Goal: Task Accomplishment & Management: Complete application form

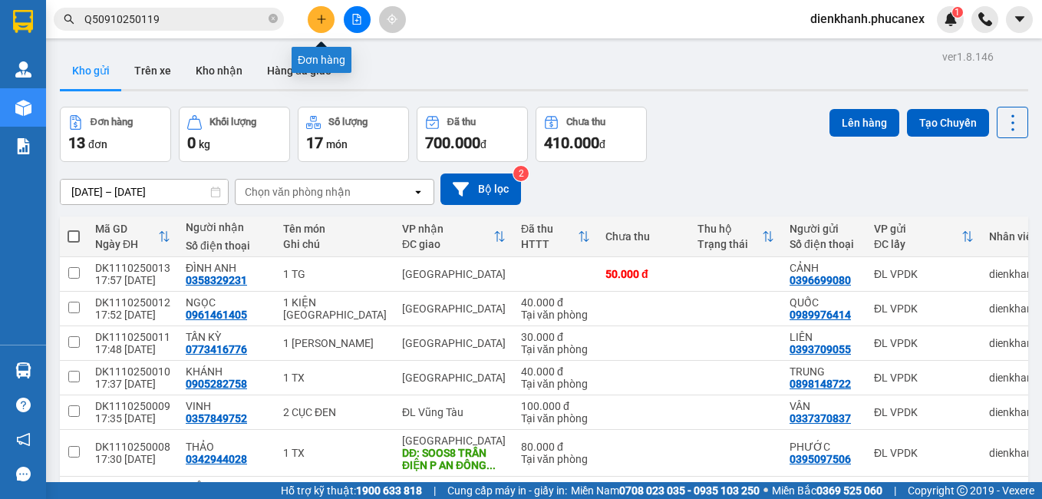
click at [314, 24] on button at bounding box center [321, 19] width 27 height 27
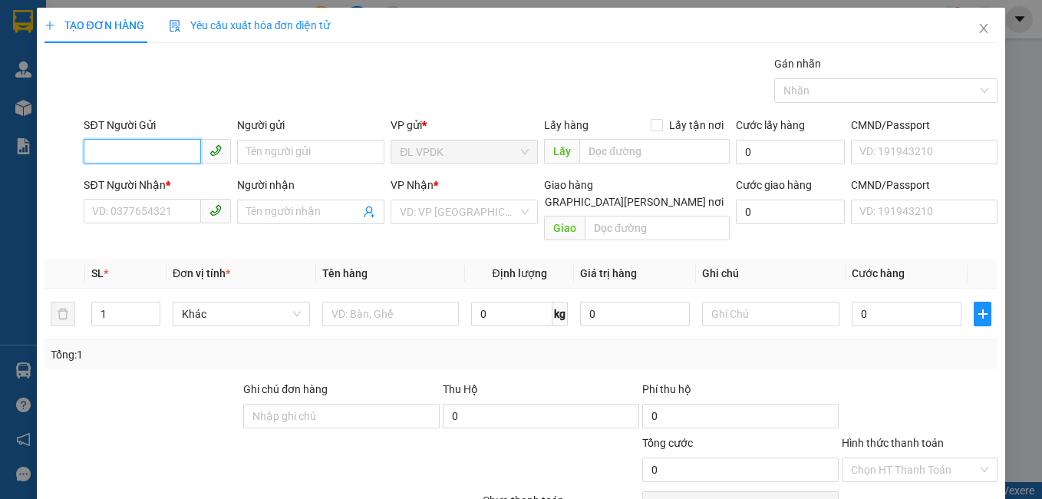
click at [147, 148] on input "SĐT Người Gửi" at bounding box center [142, 151] width 117 height 25
click at [163, 179] on div "0382101545 - [PERSON_NAME]" at bounding box center [167, 182] width 151 height 17
type input "0382101545"
type input "KIỀU"
type input "0399321144"
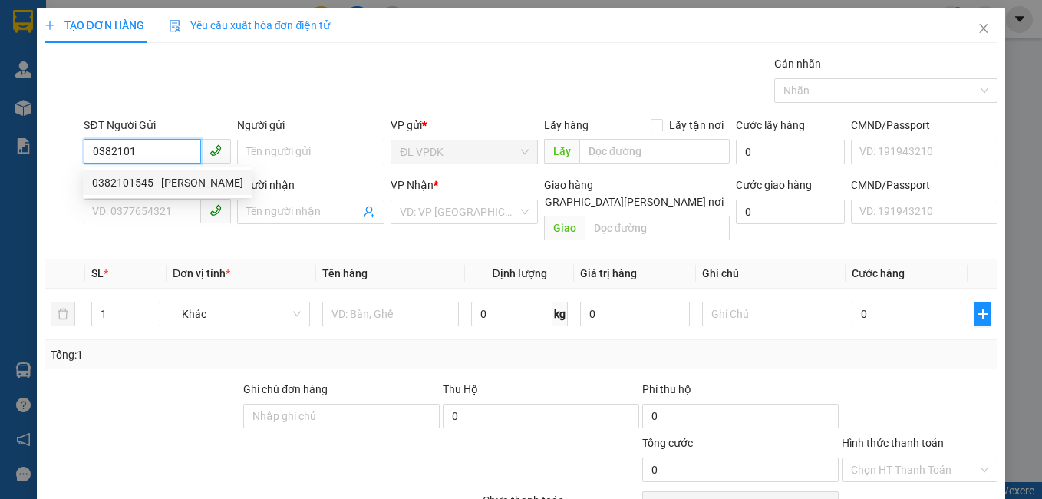
type input "LAN VI"
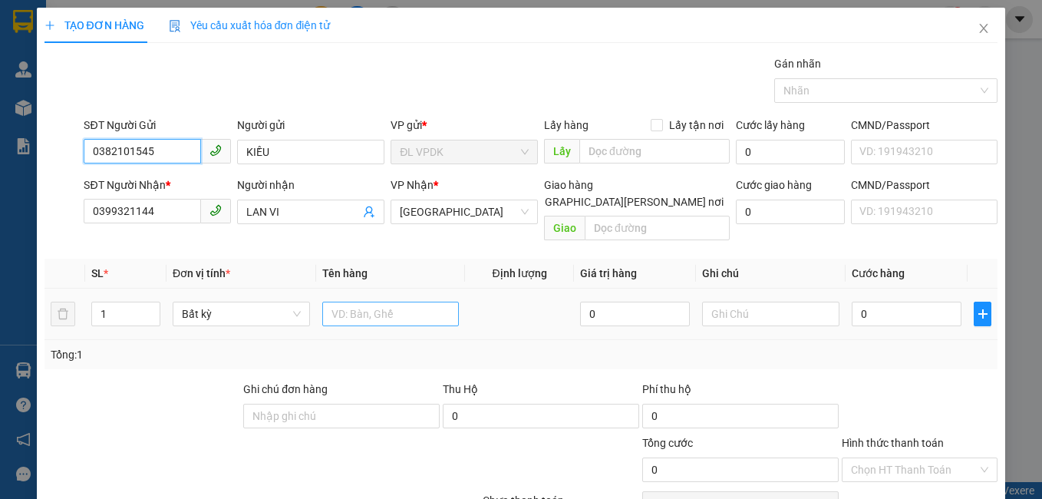
type input "0382101545"
click at [382, 302] on input "text" at bounding box center [390, 314] width 137 height 25
type input "1 TX"
click at [874, 312] on td "0" at bounding box center [907, 314] width 122 height 51
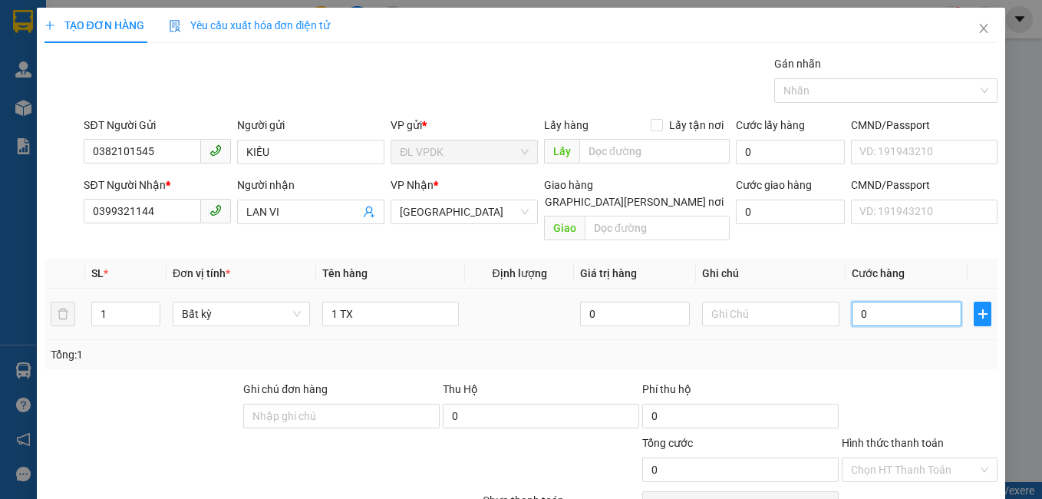
click at [873, 309] on input "0" at bounding box center [907, 314] width 110 height 25
type input "3"
type input "30"
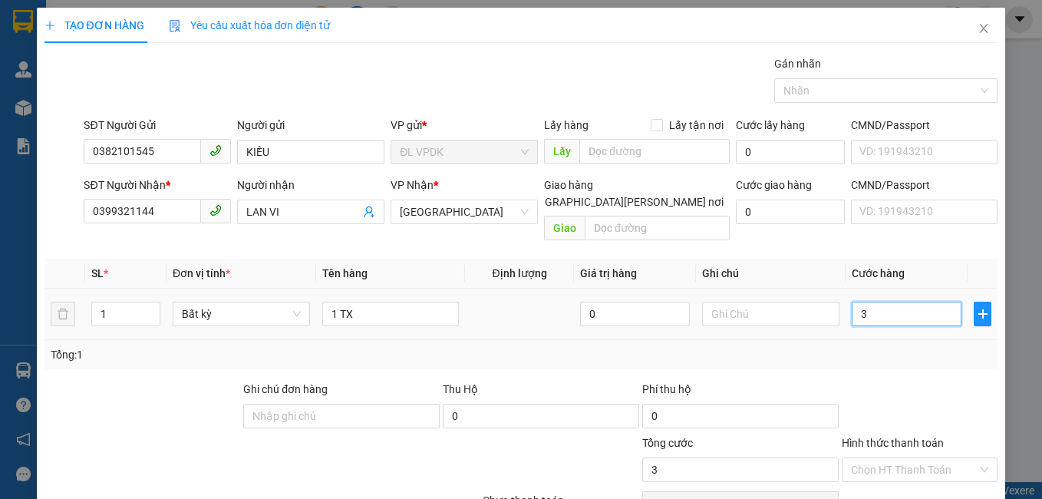
type input "30"
type input "30.000"
click at [873, 314] on td "30.000" at bounding box center [907, 314] width 122 height 51
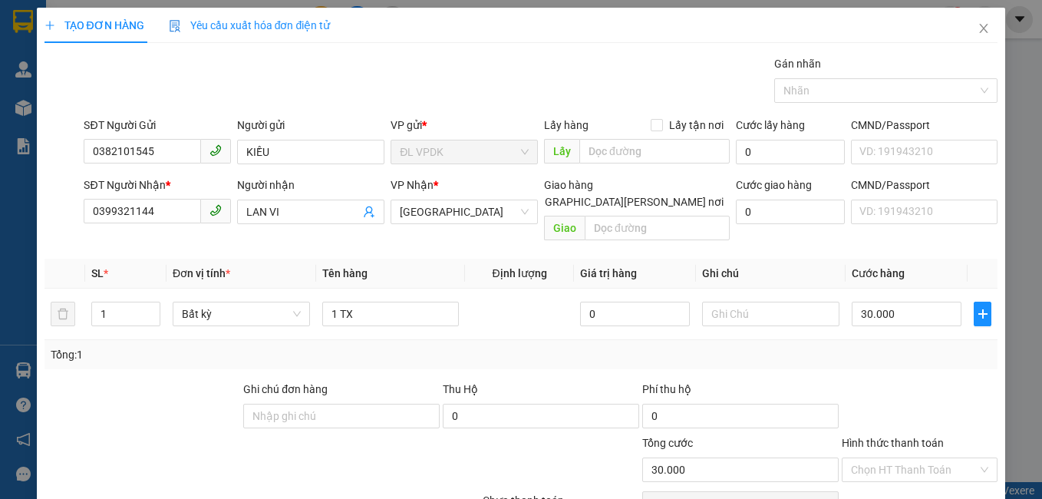
click at [873, 438] on div "Hình thức thanh toán" at bounding box center [920, 445] width 157 height 23
click at [869, 458] on input "Hình thức thanh toán" at bounding box center [914, 469] width 127 height 23
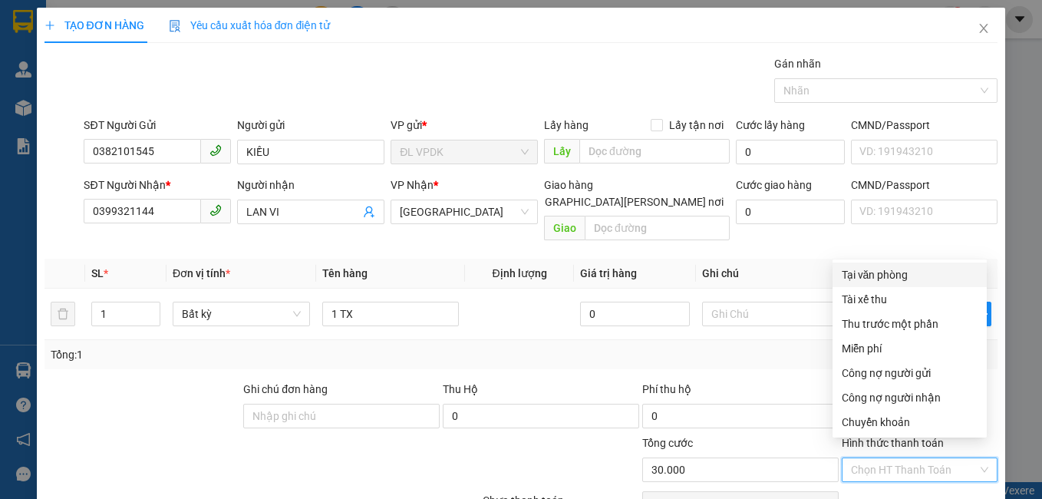
click at [893, 275] on div "Tại văn phòng" at bounding box center [910, 274] width 136 height 17
type input "0"
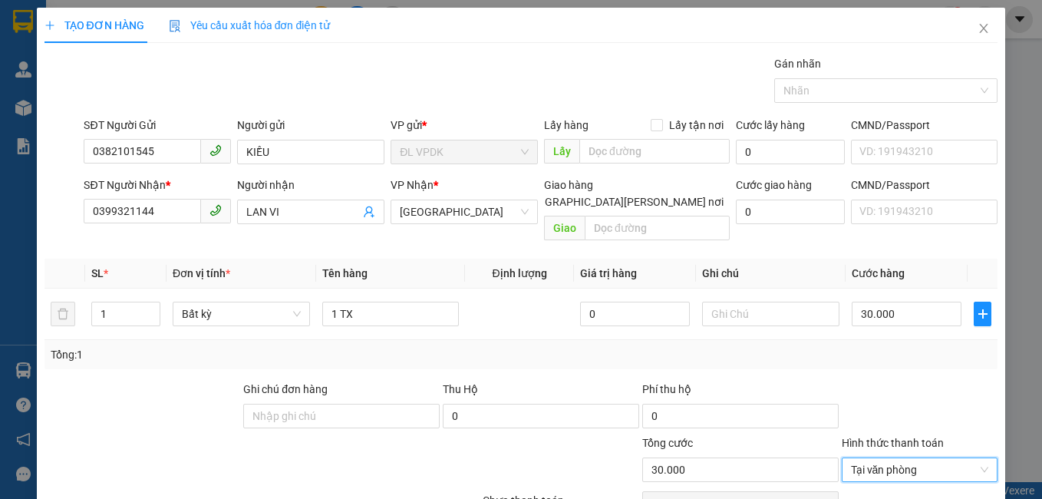
scroll to position [69, 0]
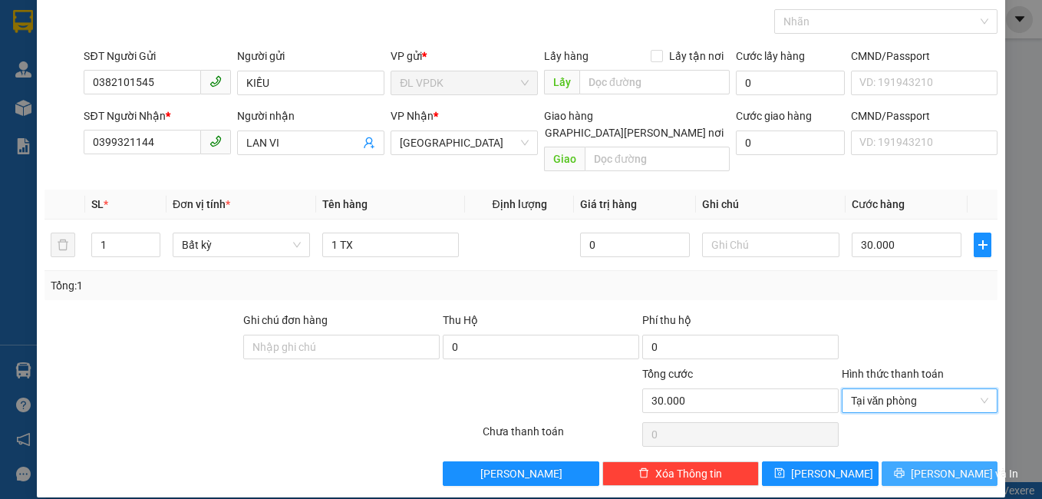
click at [913, 461] on button "[PERSON_NAME] và In" at bounding box center [940, 473] width 117 height 25
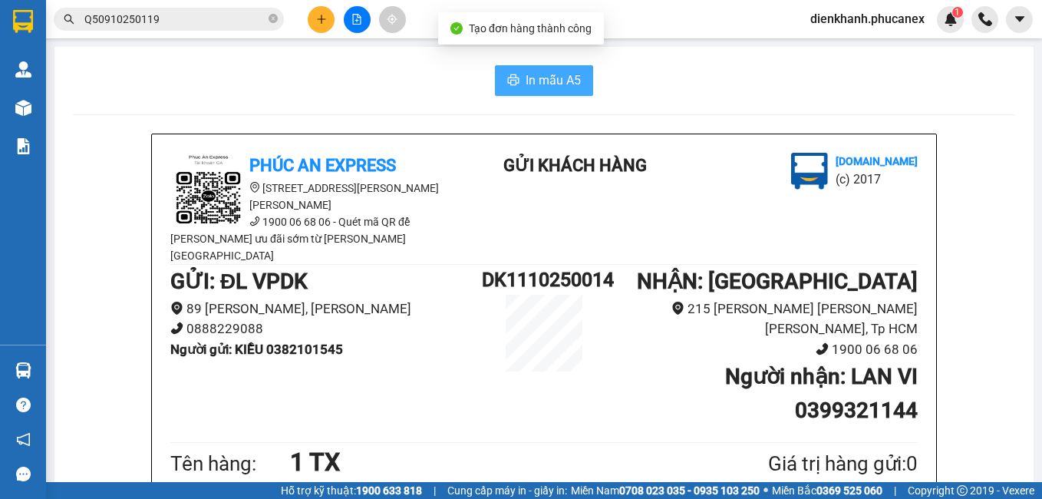
click at [530, 74] on span "In mẫu A5" at bounding box center [553, 80] width 55 height 19
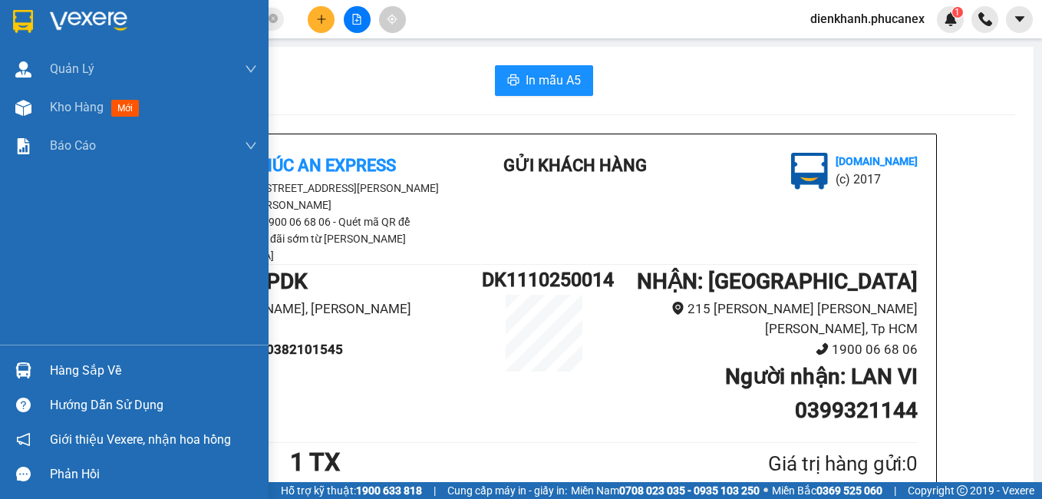
click at [5, 6] on div at bounding box center [134, 25] width 269 height 50
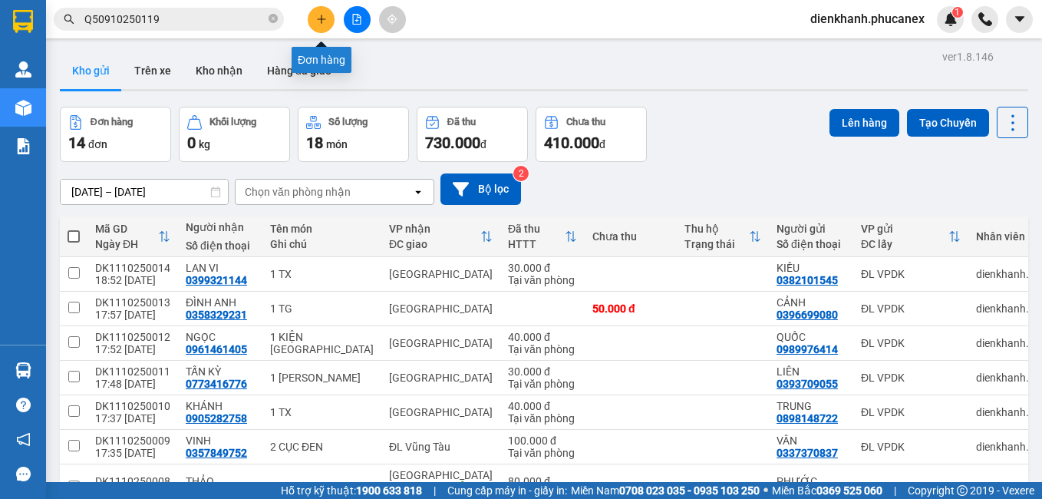
click at [316, 11] on button at bounding box center [321, 19] width 27 height 27
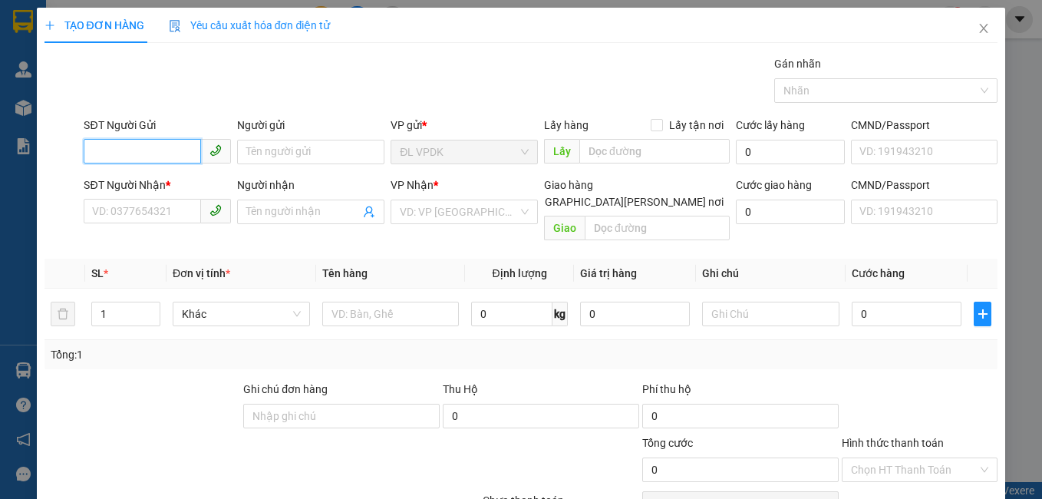
click at [177, 143] on input "SĐT Người Gửi" at bounding box center [142, 151] width 117 height 25
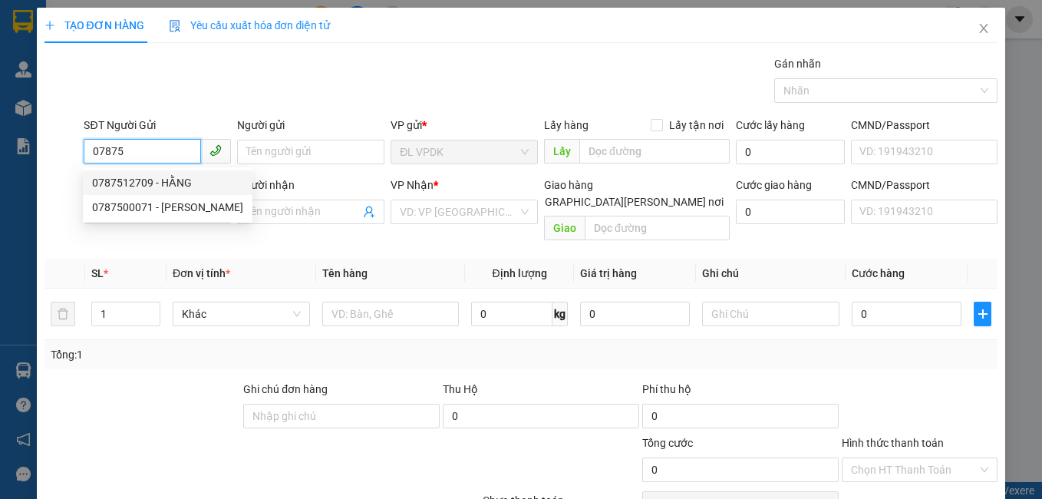
click at [141, 177] on div "0787512709 - HẰNG" at bounding box center [167, 182] width 151 height 17
type input "0787512709"
type input "HẰNG"
type input "0905796720"
type input "CÚC"
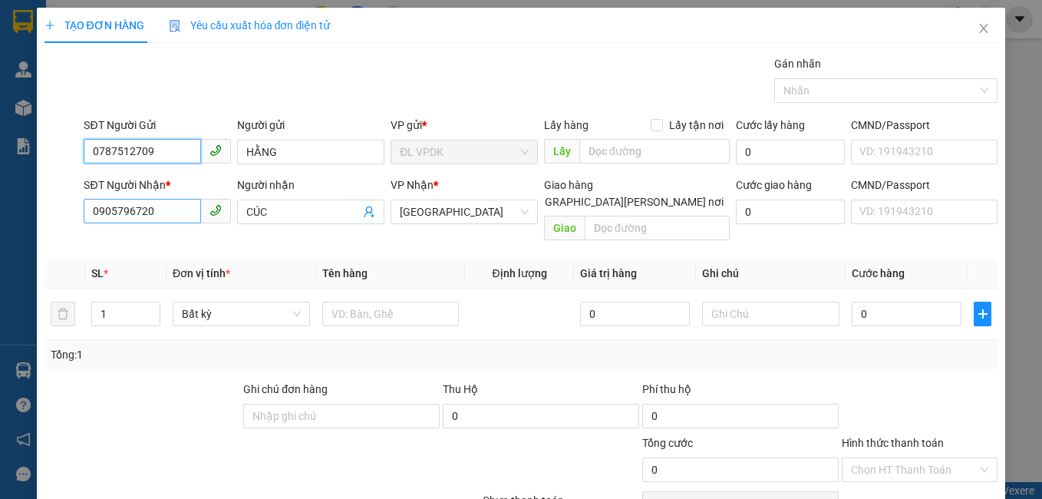
type input "0787512709"
drag, startPoint x: 162, startPoint y: 217, endPoint x: 57, endPoint y: 220, distance: 105.2
click at [57, 220] on div "SĐT Người [PERSON_NAME] * 0905796720 0905796720 Người [PERSON_NAME] [PERSON_NAM…" at bounding box center [521, 212] width 957 height 71
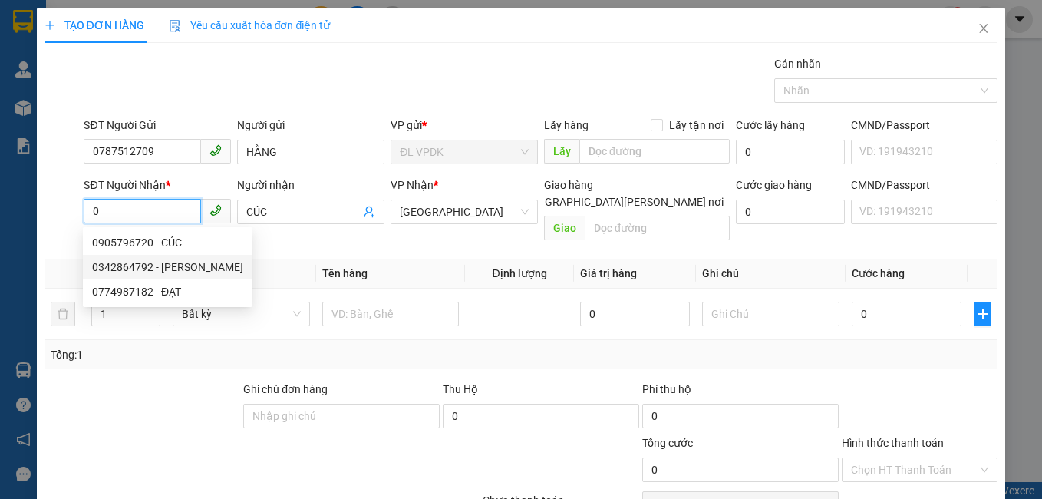
click at [141, 268] on div "0342864792 - [PERSON_NAME]" at bounding box center [167, 267] width 151 height 17
type input "0342864792"
type input "HIẾU"
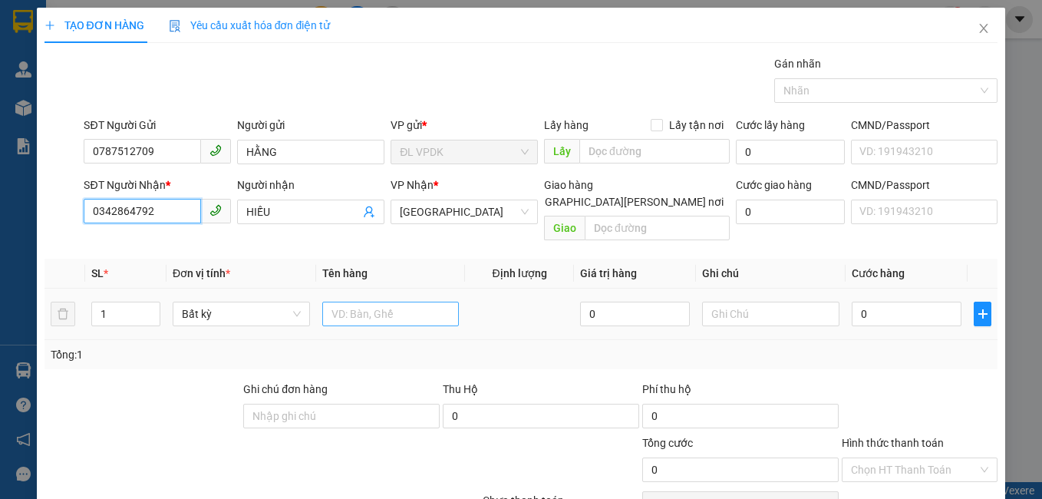
type input "0342864792"
click at [434, 302] on input "text" at bounding box center [390, 314] width 137 height 25
type input "1 TX"
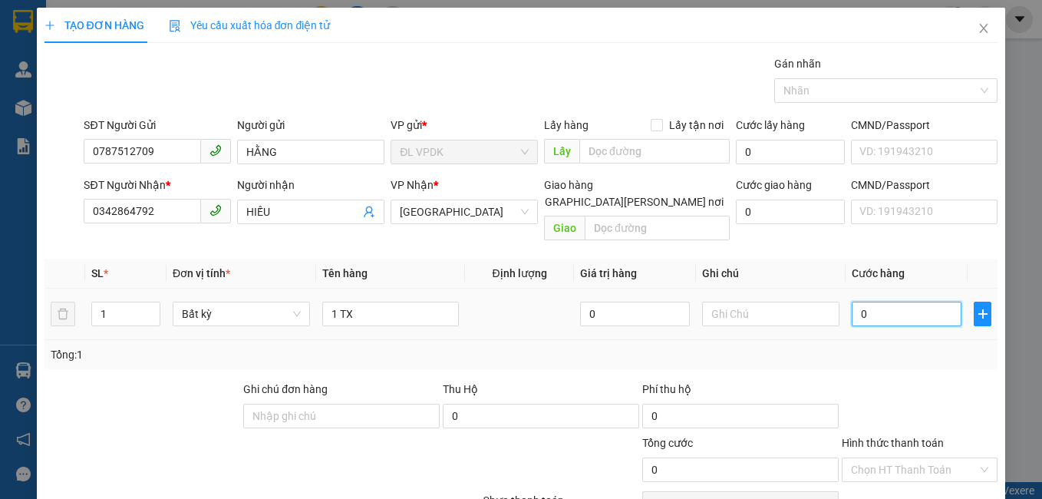
click at [896, 302] on input "0" at bounding box center [907, 314] width 110 height 25
type input "3"
type input "30"
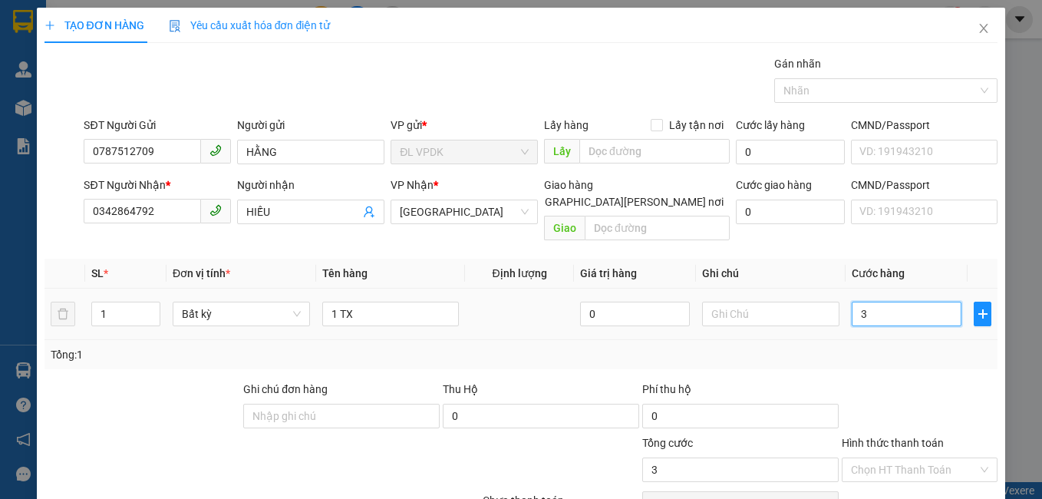
type input "30"
type input "30.000"
drag, startPoint x: 906, startPoint y: 372, endPoint x: 895, endPoint y: 394, distance: 24.4
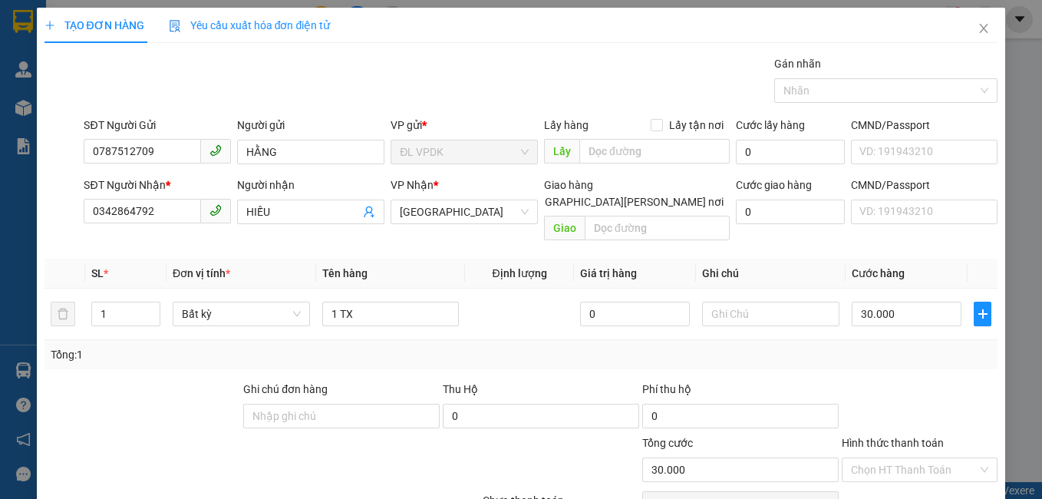
click at [907, 381] on div at bounding box center [920, 408] width 160 height 54
click at [899, 458] on input "Hình thức thanh toán" at bounding box center [914, 469] width 127 height 23
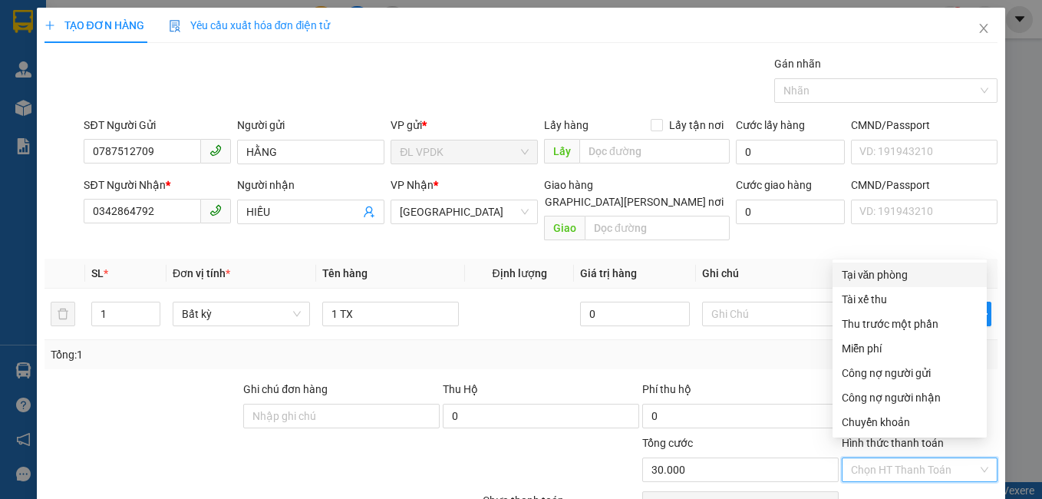
click at [879, 276] on div "Tại văn phòng" at bounding box center [910, 274] width 136 height 17
type input "0"
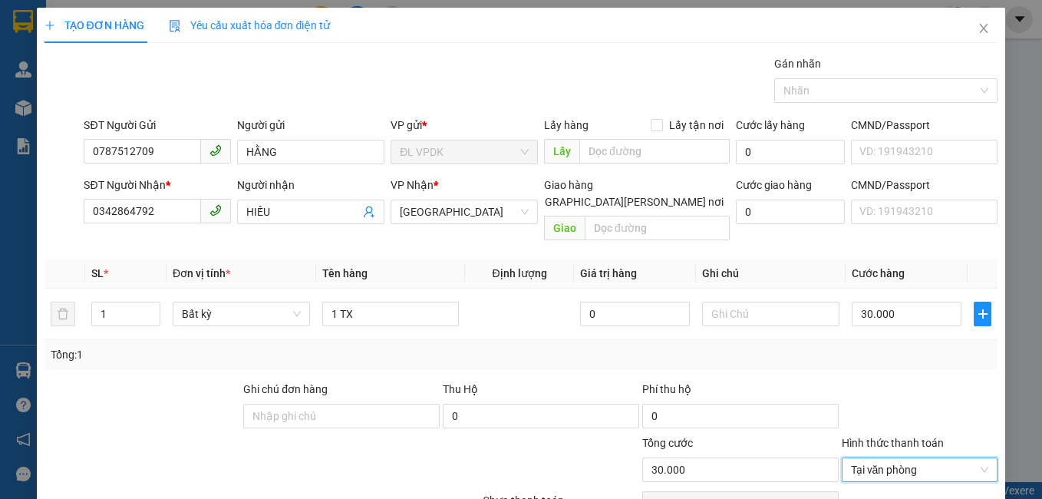
scroll to position [69, 0]
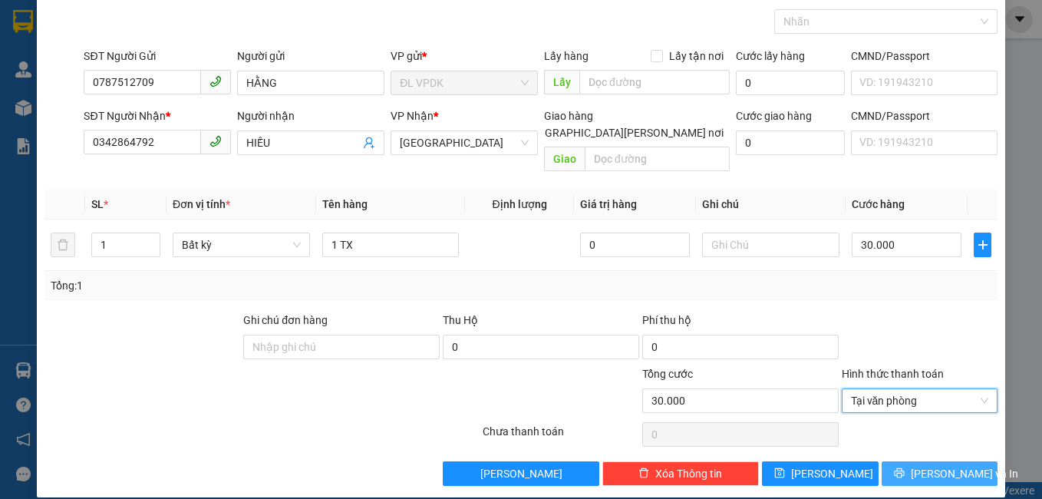
click at [900, 467] on icon "printer" at bounding box center [899, 472] width 11 height 11
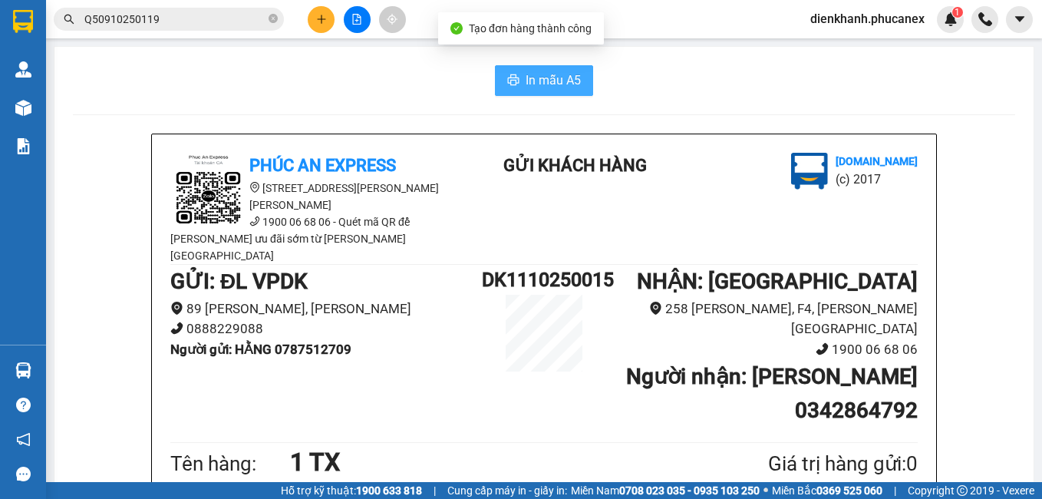
click at [535, 81] on span "In mẫu A5" at bounding box center [553, 80] width 55 height 19
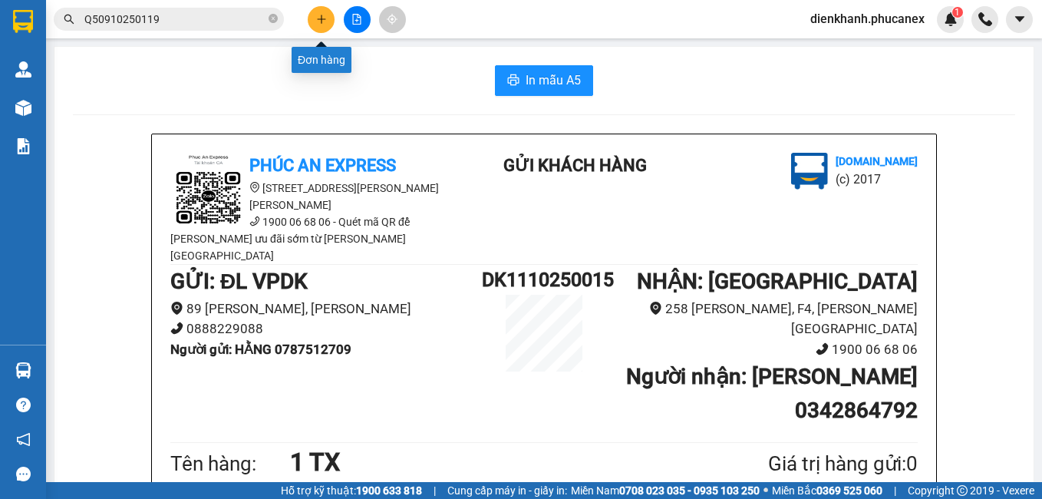
click at [321, 14] on icon "plus" at bounding box center [321, 19] width 11 height 11
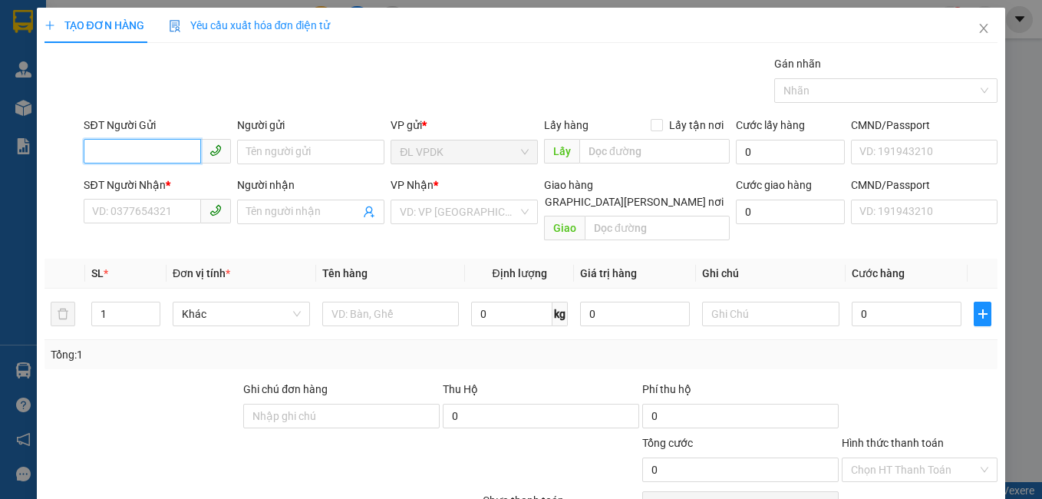
click at [120, 154] on input "SĐT Người Gửi" at bounding box center [142, 151] width 117 height 25
drag, startPoint x: 188, startPoint y: 148, endPoint x: 69, endPoint y: 158, distance: 119.4
click at [69, 158] on div "SĐT Người Gửi 090325000000000000000000000000000000000000 0903250000000000000000…" at bounding box center [521, 144] width 957 height 54
click at [127, 146] on input "0903250" at bounding box center [142, 151] width 117 height 25
click at [137, 154] on input "0903250" at bounding box center [142, 151] width 117 height 25
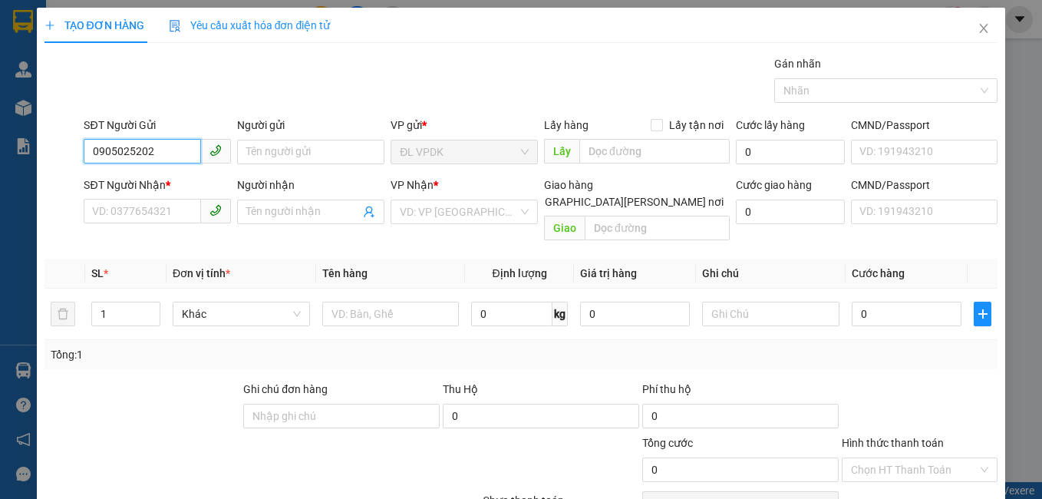
drag, startPoint x: 157, startPoint y: 144, endPoint x: 117, endPoint y: 155, distance: 42.1
click at [117, 155] on input "0905025202" at bounding box center [142, 151] width 117 height 25
type input "0905205202"
click at [252, 157] on input "Người gửi" at bounding box center [310, 152] width 147 height 25
drag, startPoint x: 154, startPoint y: 151, endPoint x: 89, endPoint y: 160, distance: 65.8
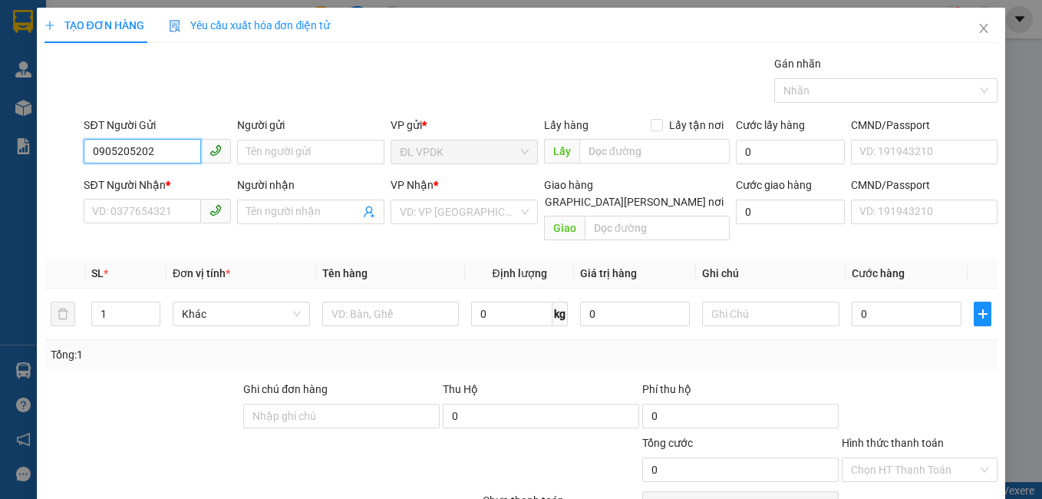
click at [89, 160] on input "0905205202" at bounding box center [142, 151] width 117 height 25
paste input "0905205202"
type input "0905205202"
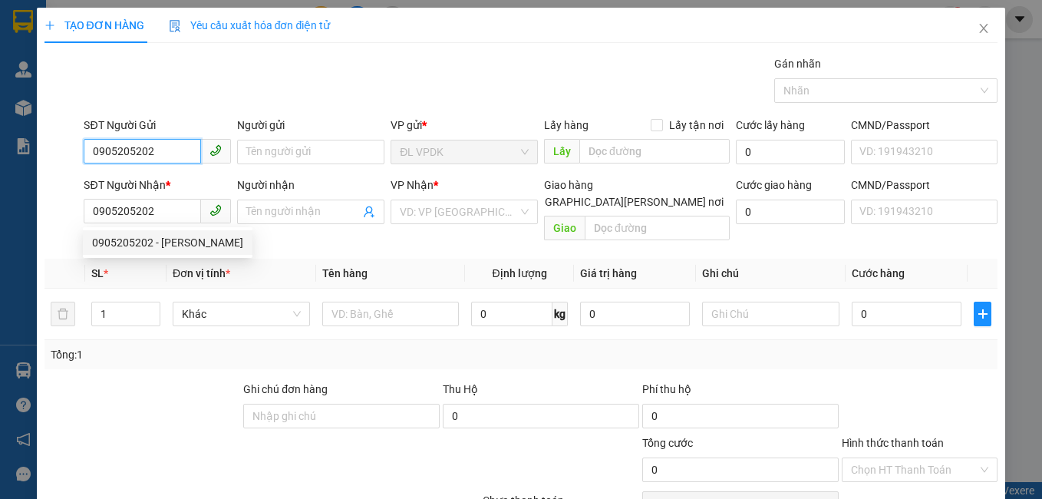
drag, startPoint x: 167, startPoint y: 148, endPoint x: 77, endPoint y: 142, distance: 90.8
click at [77, 142] on div "SĐT Người Gửi 0905205202 0905205202 Người gửi Tên người gửi VP gửi * ĐL VPDK Lấ…" at bounding box center [521, 144] width 957 height 54
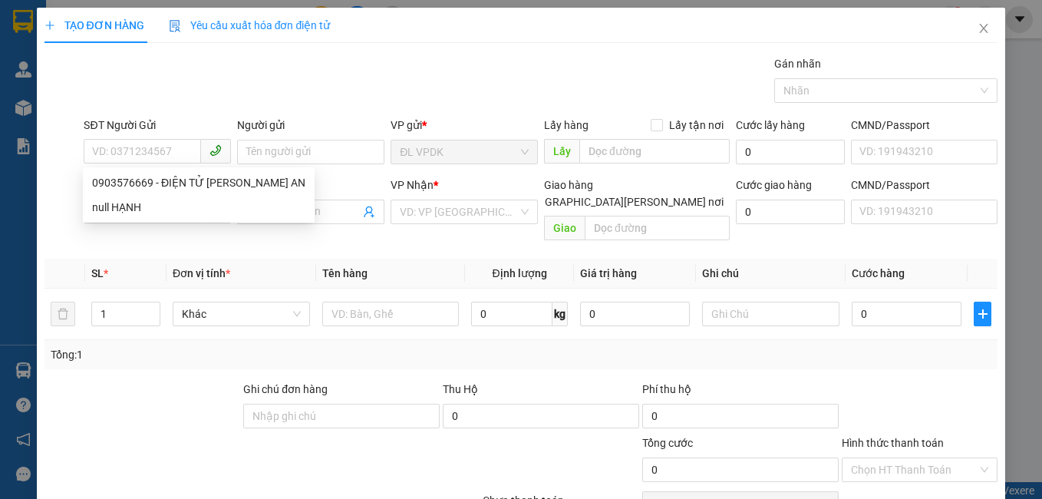
click at [229, 75] on div "Gói vận chuyển * Tiêu chuẩn Gán nhãn Nhãn" at bounding box center [541, 82] width 920 height 54
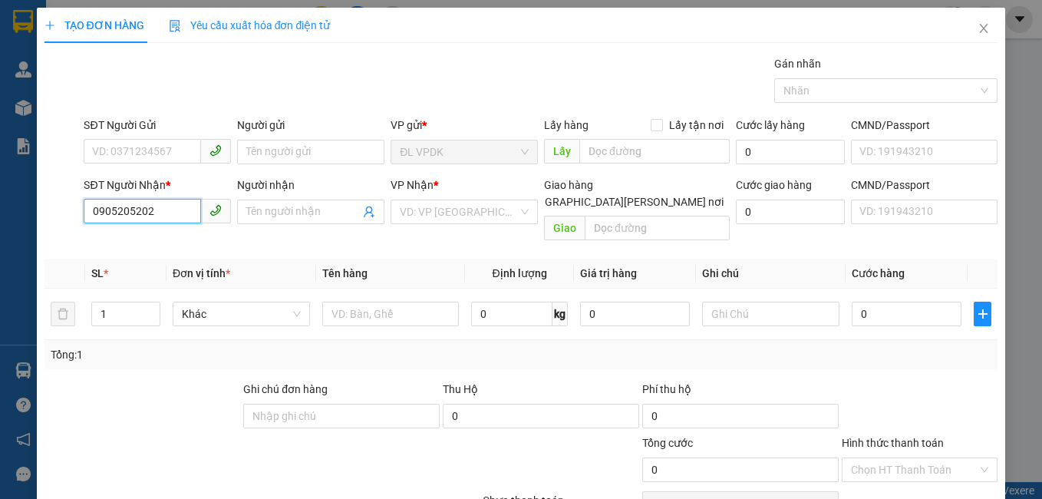
click at [160, 212] on input "0905205202" at bounding box center [142, 211] width 117 height 25
click at [163, 235] on div "0905205202 - [PERSON_NAME]" at bounding box center [167, 242] width 151 height 17
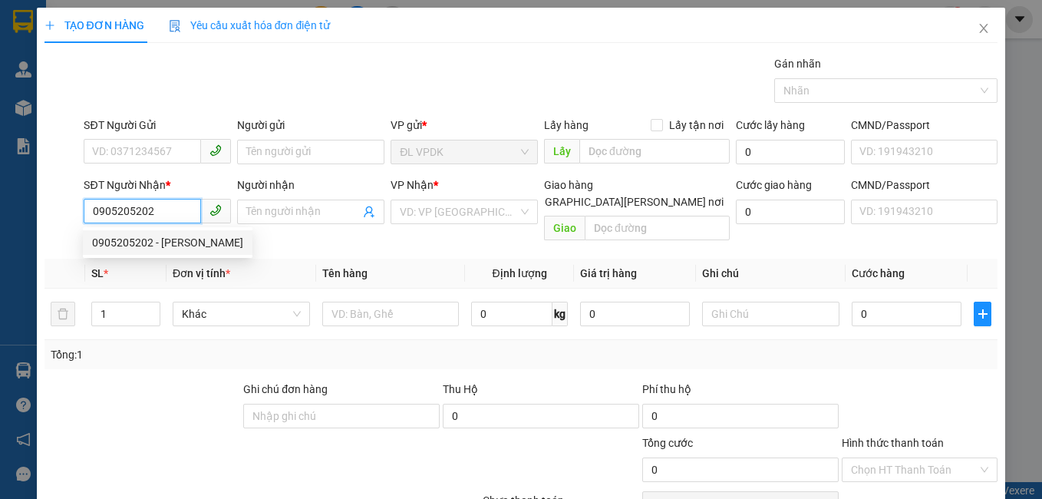
type input "[PERSON_NAME]"
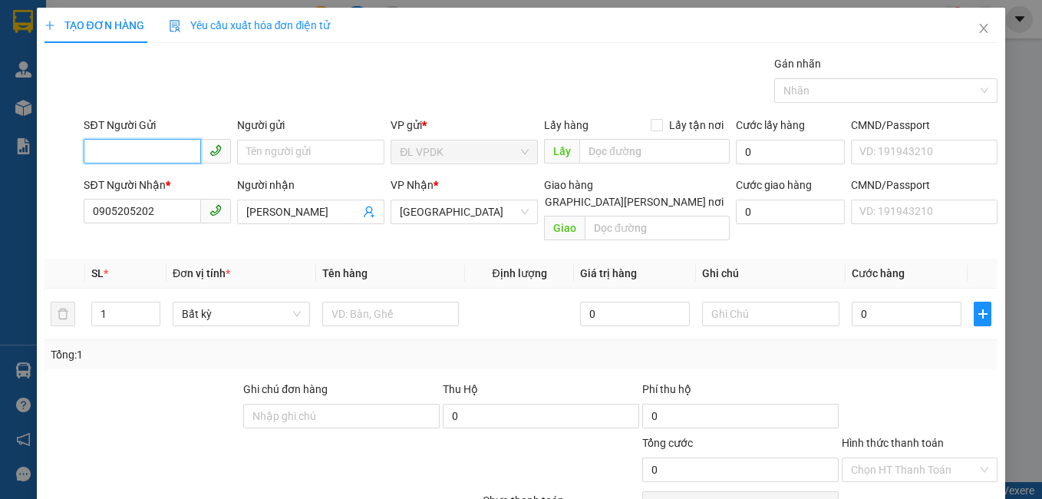
click at [143, 157] on input "SĐT Người Gửi" at bounding box center [142, 151] width 117 height 25
click at [164, 187] on div "0903576669 - ĐIỆN TỬ [PERSON_NAME] AN" at bounding box center [198, 182] width 213 height 17
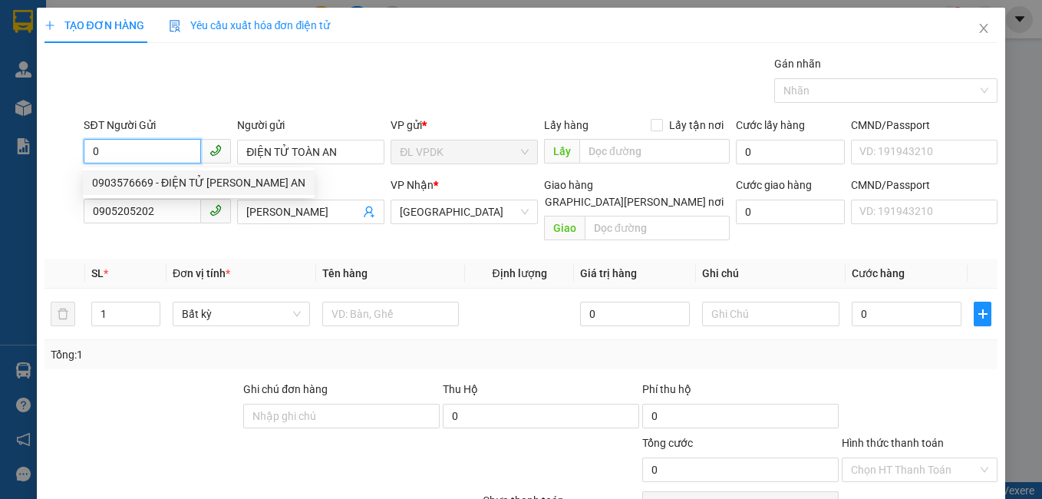
type input "0903576669"
type input "ĐIỆN TỬ TOÀN AN"
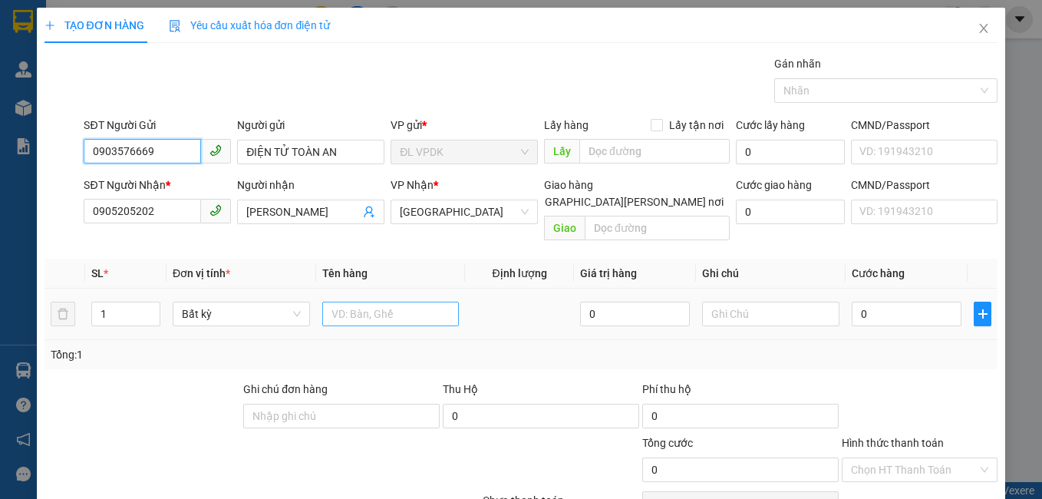
type input "0903576669"
click at [368, 302] on input "text" at bounding box center [390, 314] width 137 height 25
type input "1 TG"
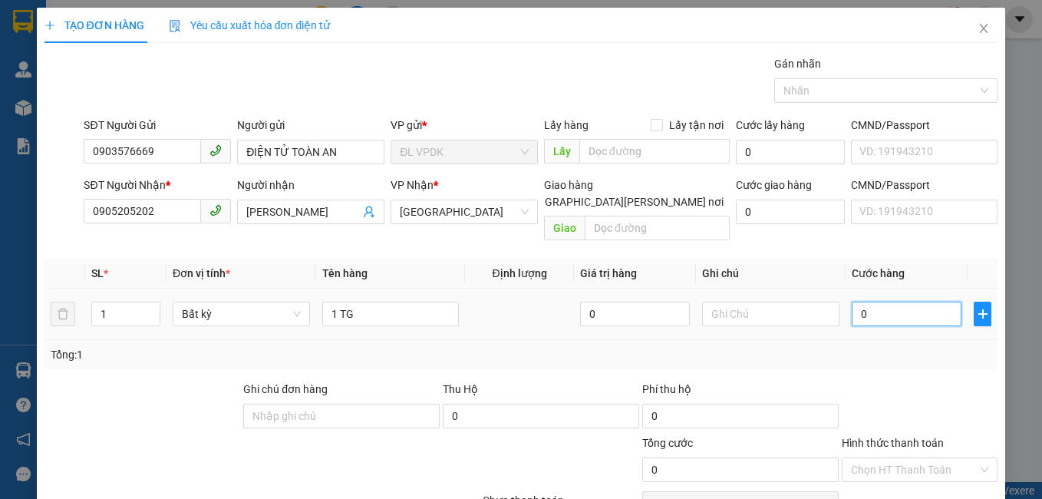
click at [884, 302] on input "0" at bounding box center [907, 314] width 110 height 25
type input "4"
type input "40"
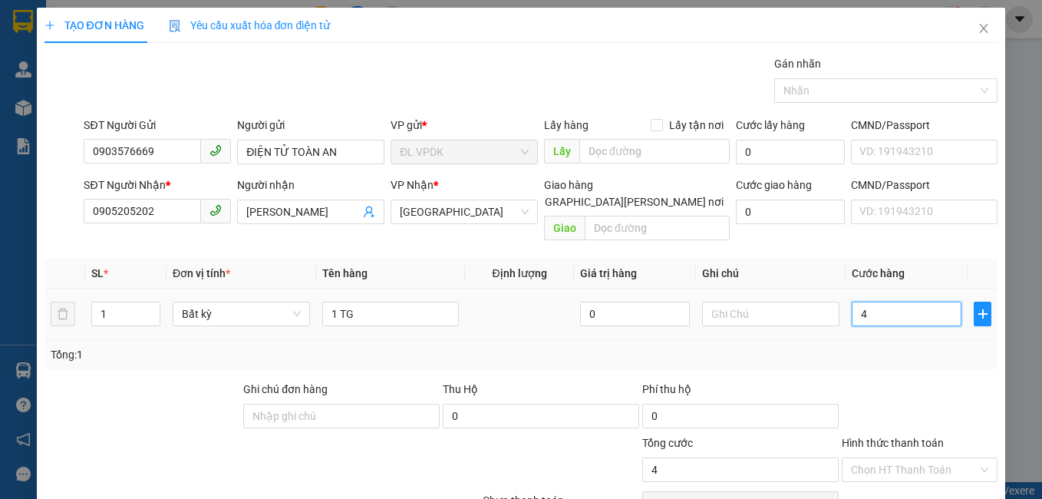
type input "40"
type input "400"
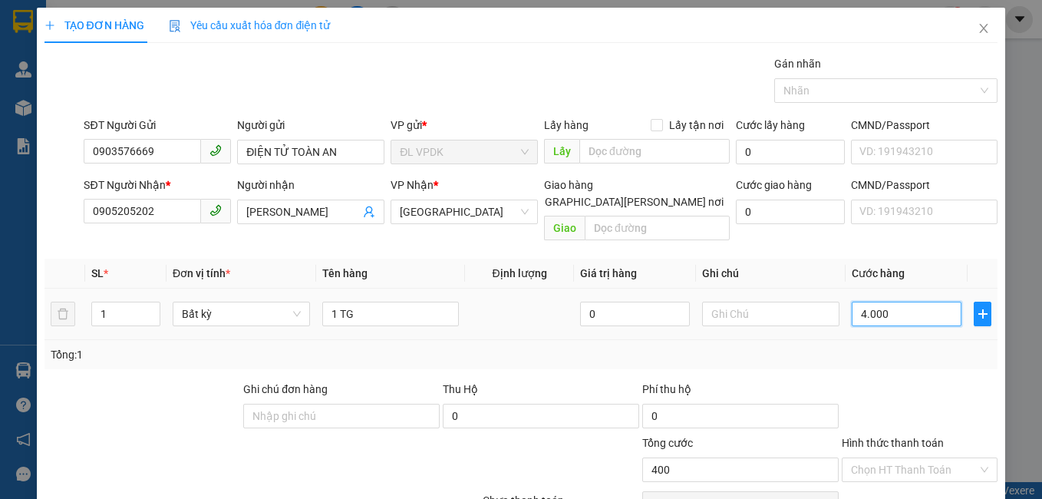
type input "40.000"
type input "400.000.000"
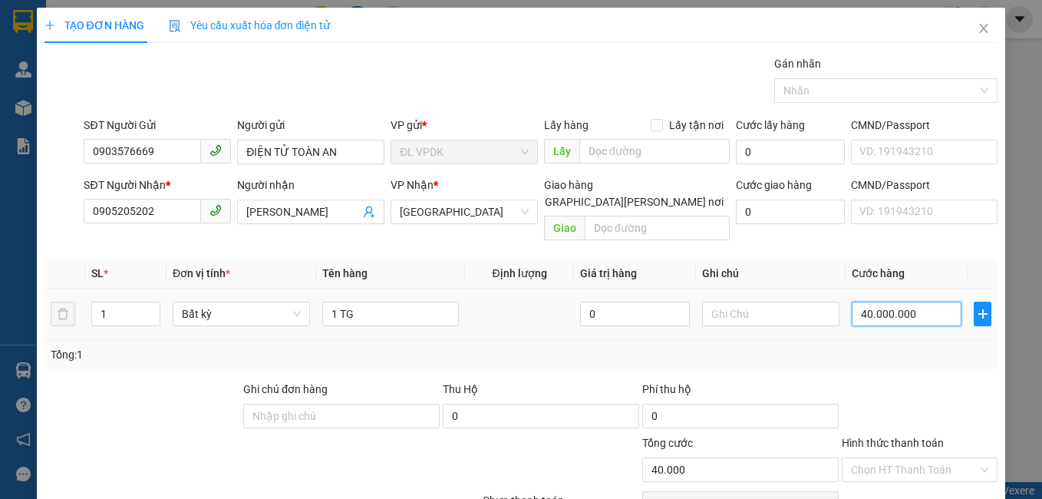
type input "400.000.000"
type input "4.000.000.000"
type input "40.000.000.000"
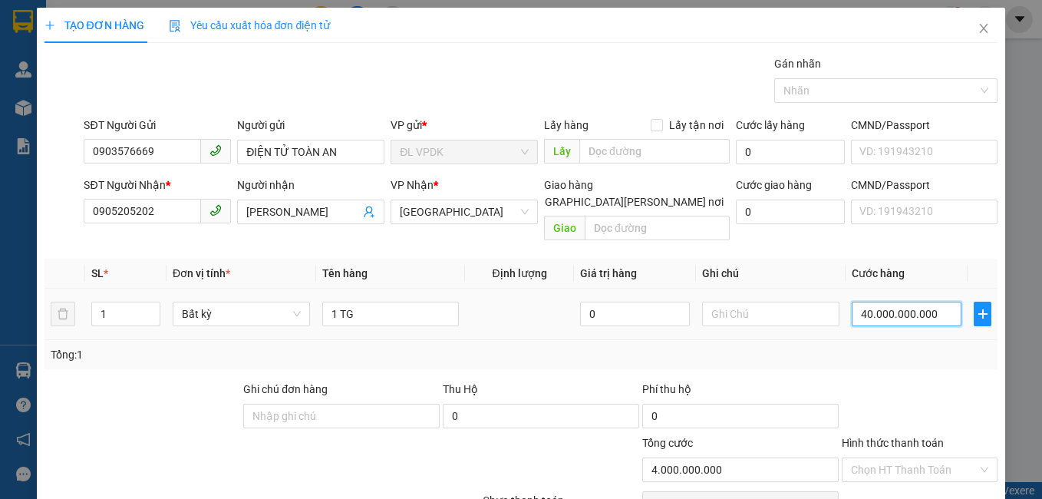
type input "40.000.000.000"
type input "400.000.000.000"
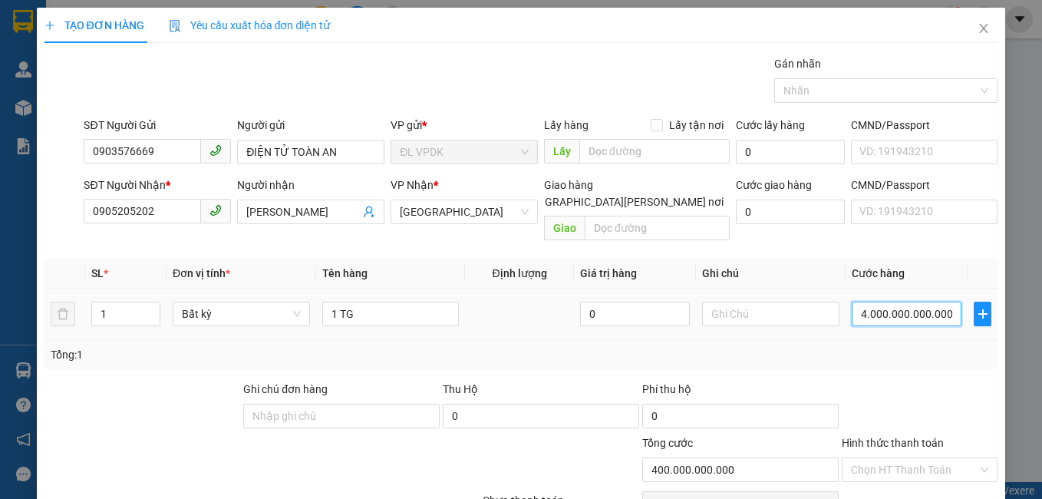
type input "40.000.000.000.000.000.000"
type input "4.000.000.000.000.000.000.000.000.000"
type input "4e+27"
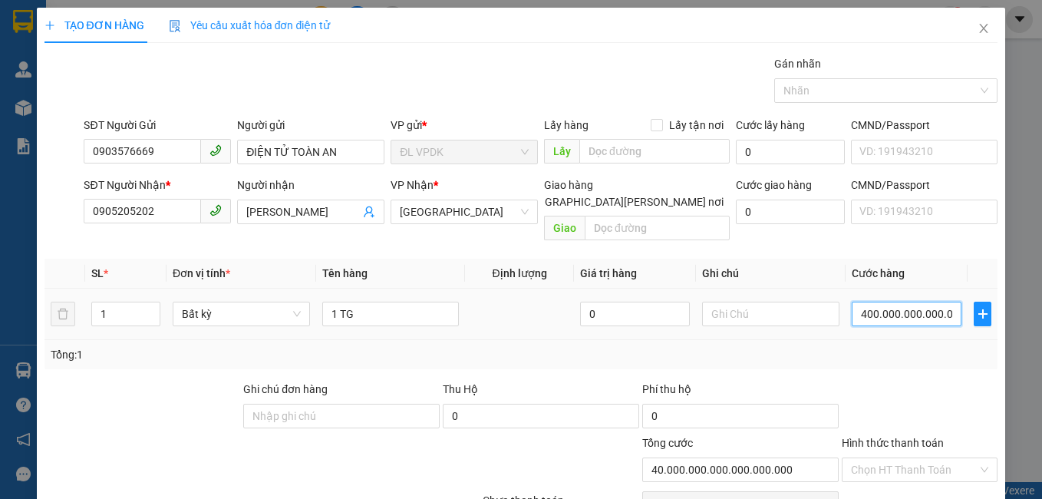
type input "4e+27"
type input "400.000.000.000.000.000.000.000.000.000"
type input "4e+29"
type input "4.000.000.000.000.000.000.000.000.000.000"
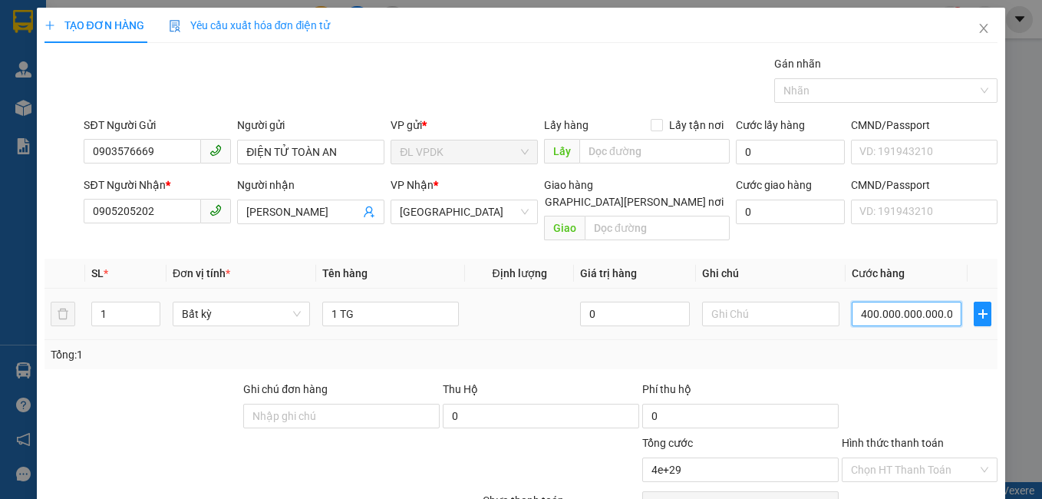
type input "4e+30"
type input "40.000.000.000.000.000.000.000.000.000.000"
type input "4e+31"
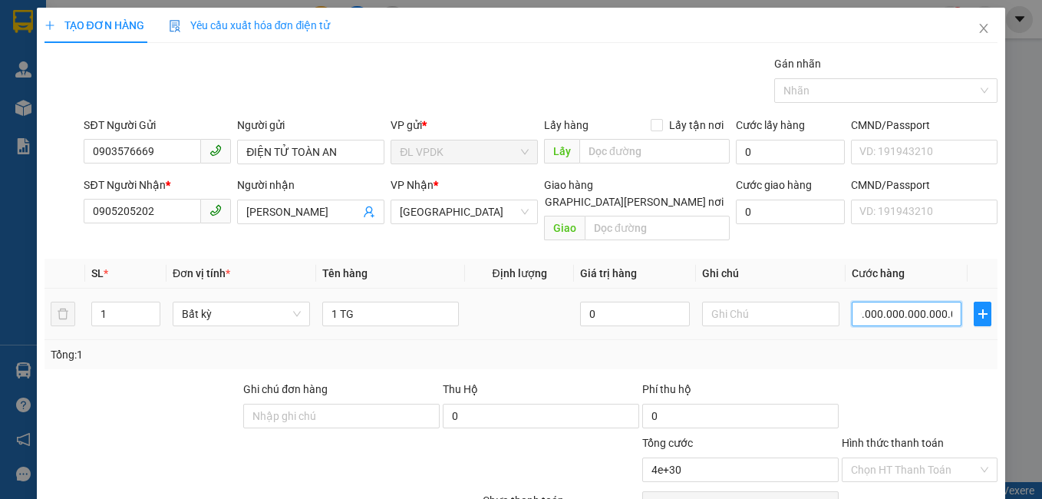
type input "4e+31"
type input "4.000.000.000.000.000.000.000.000.000.000.000"
type input "4e+33"
type input "4.000.000.000.000.000.000.000.000.000.000.000.000.000"
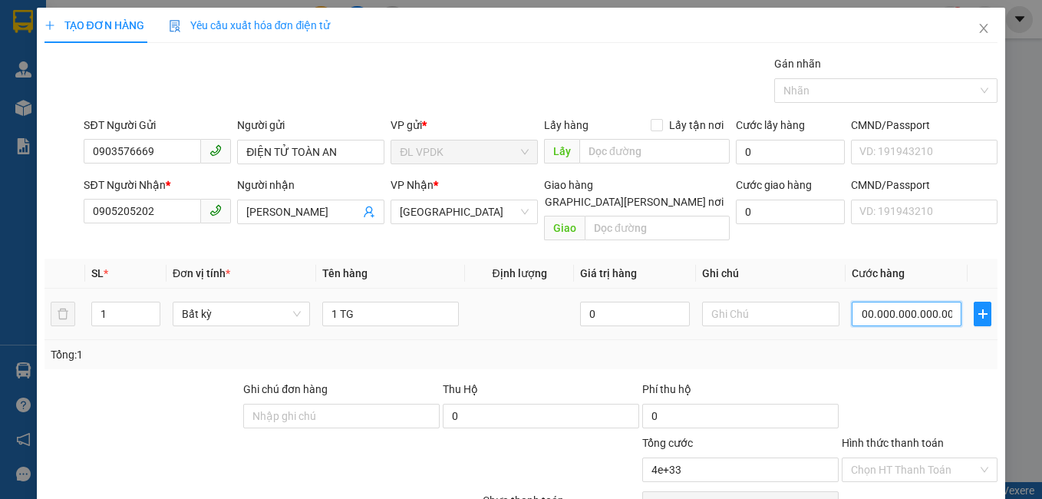
type input "4e+39"
type input "40.000.000.000.000.000.000.000.000.000.000.000.000.000.000.000.000.000.000.000.…"
type input "4e+64"
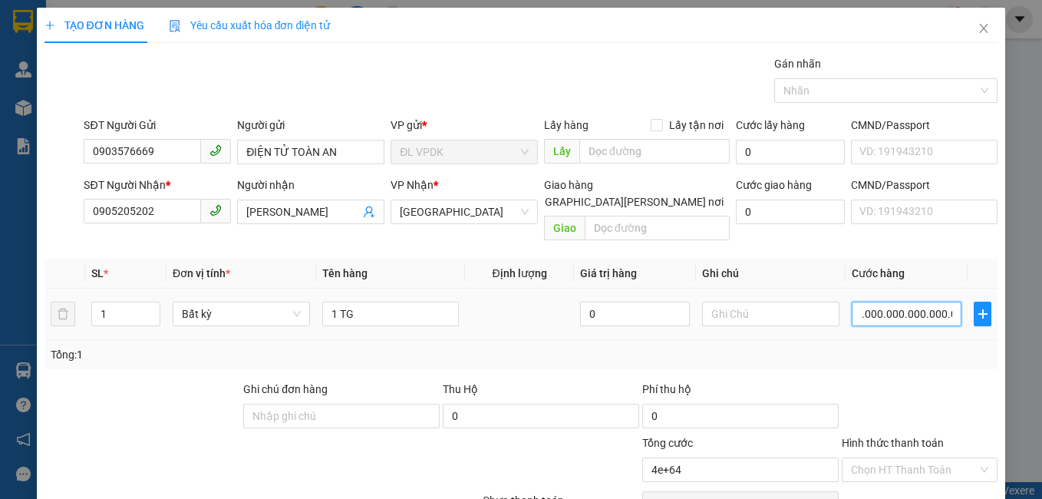
type input "40.000.000.000.000.000.000.000.000.000.000.000.000.000.000.000.000.000.000.000.…"
type input "4e+79"
type input "4.000.000.000.000.000.000.000.000.000.000.000.000.000.000.000.000.000.000.000.0…"
type input "4e+87"
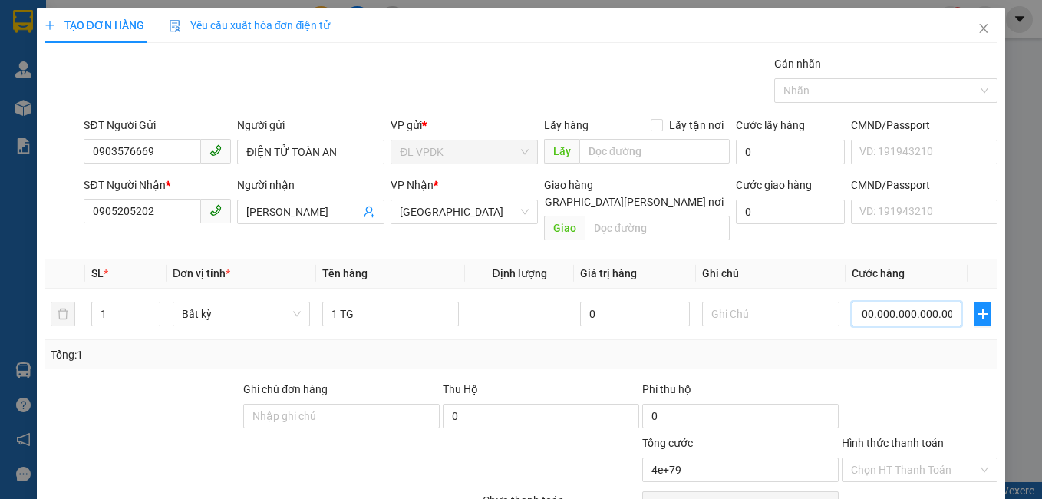
type input "4e+87"
type input "4.000.000.000.000.000.000.000.000.000.000.000.000.000.000.000.000.000.000.000.0…"
type input "4e+93"
type input "40.000.000.000.000.000.000.000.000.000.000.000.000.000.000.000.000.000.000.000.…"
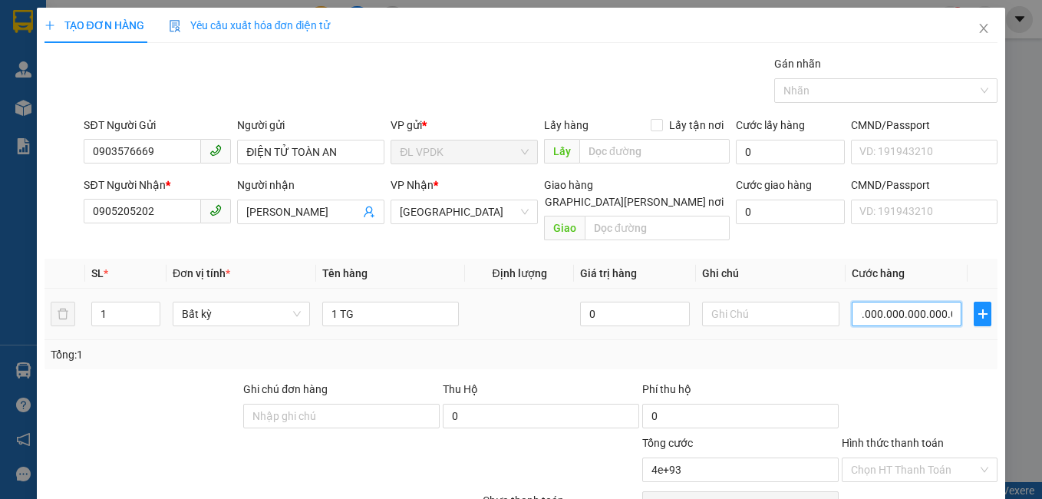
type input "4e+100"
click at [893, 302] on input "400.000.000.000.000.000.000.000.000.000.000.000.000.000.000.000.000.000.000.000…" at bounding box center [907, 314] width 110 height 25
type input "400.000.000.000.000.000.000.000.000.000.000.000.000.000.000.000.000.000.000.000…"
type input "4e+107"
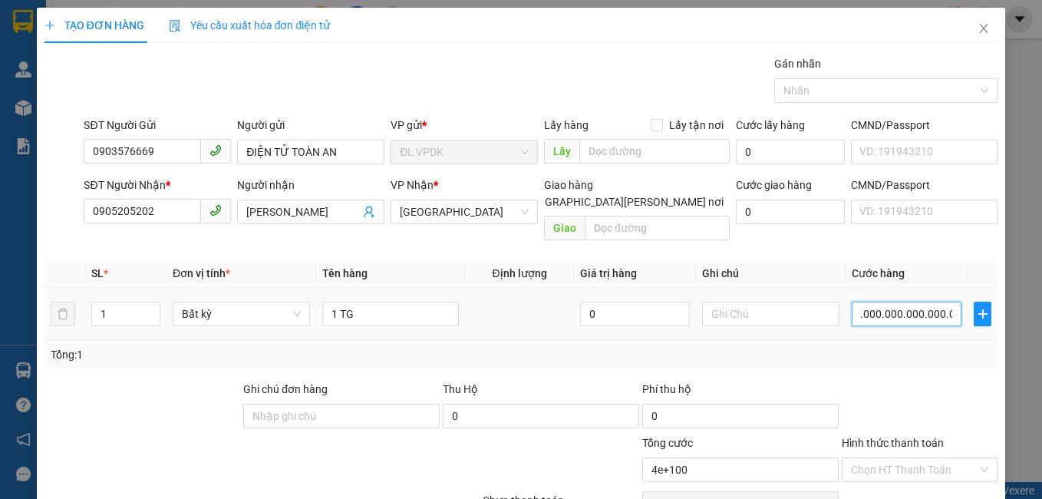
type input "4e+107"
type input "4.000.000.000.000.000.000.000.000.000.000.000.000.000.000.000.000.000.000.000.0…"
type input "4e+114"
type input "400.000.000.000.000.000.000.000.000.000.000.000.000.000.000.000.000.000.000.000…"
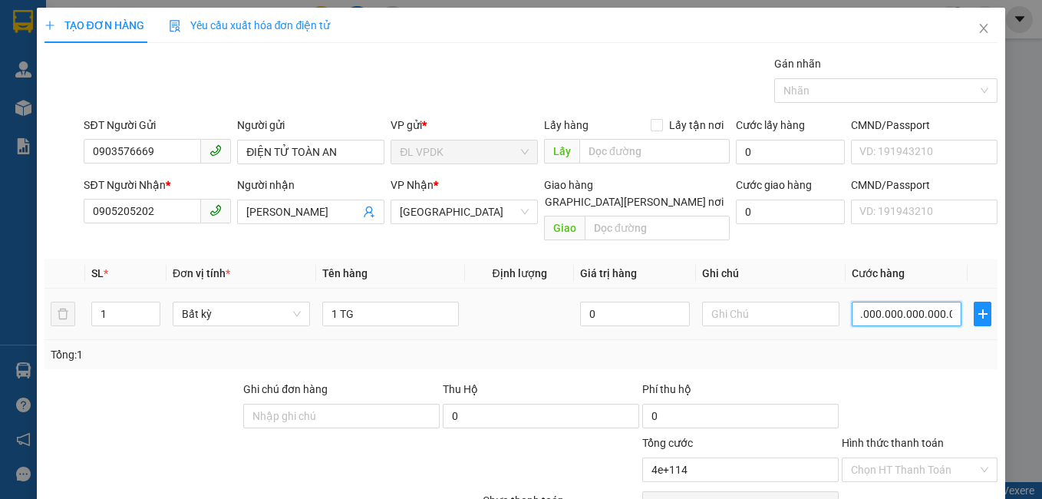
type input "4e+119"
type input "4.000.000.000.000.000.000.000.000.000.000.000.000.000.000.000.000.000.000.000.0…"
type input "4e+120"
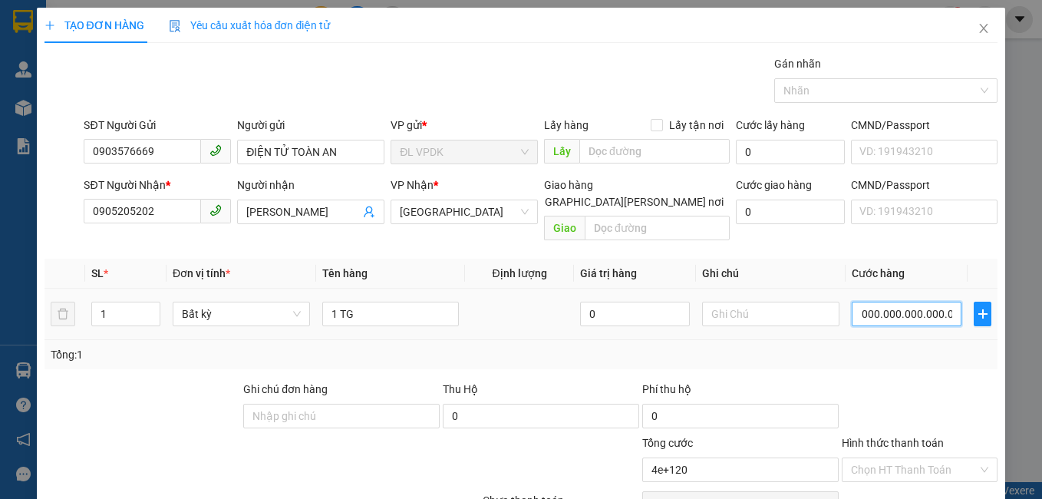
type input "40.000.000.000.000.000.000.000.000.000.000.000.000.000.000.000.000.000.000.000.…"
type input "4e+121"
type input "40.000.000.000.000.000.000.000.000.000.000.000.000.000.000.000.000.000.000.000.…"
type input "4e+127"
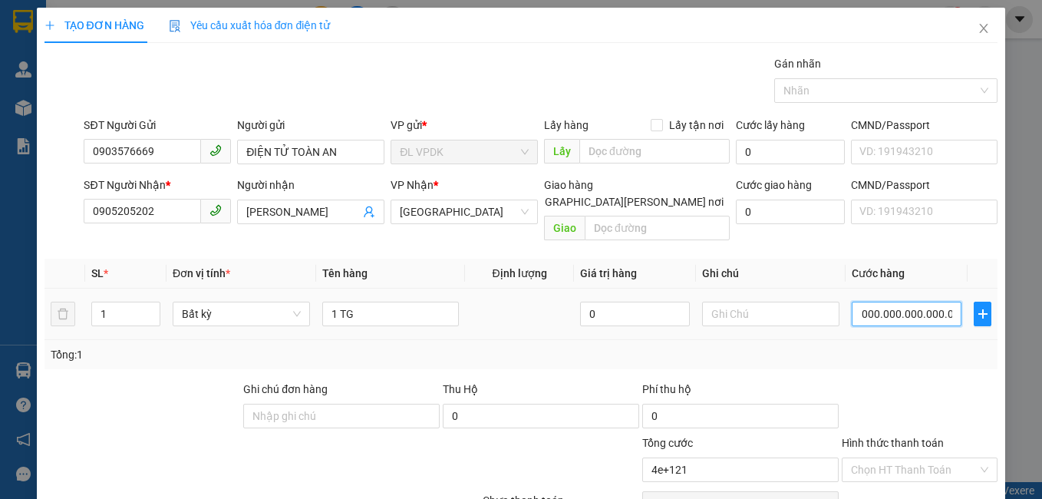
type input "4e+127"
type input "4.000.000.000.000.000.000.000.000.000.000.000.000.000.000.000.000.000.000.000.0…"
type input "4e+129"
type input "40.000.000.000.000.000.000.000.000.000.000.000.000.000.000.000.000.000.000.000.…"
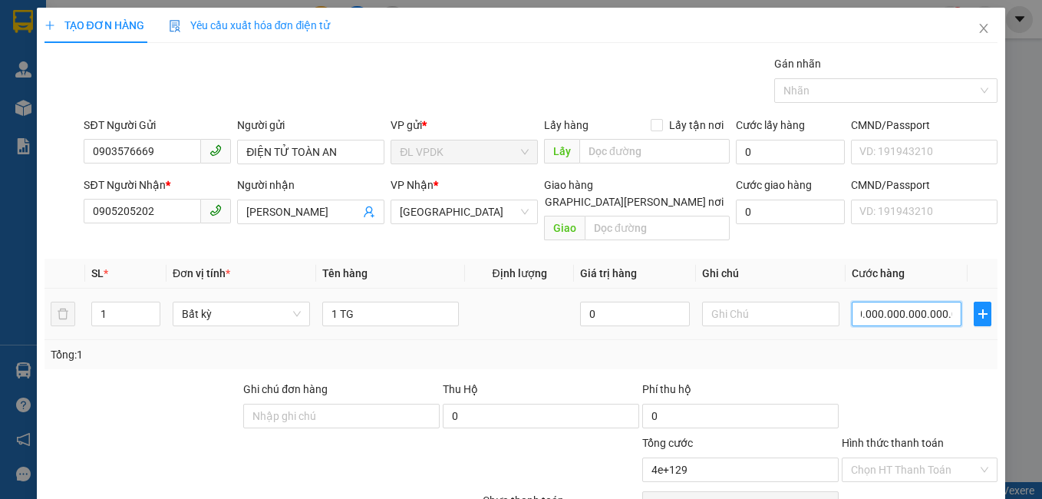
type input "4e+130"
type input "4.000.000.000.000.000.000.000.000.000.000.000.000.000.000.000.000.000.000.000.0…"
type input "4e+114"
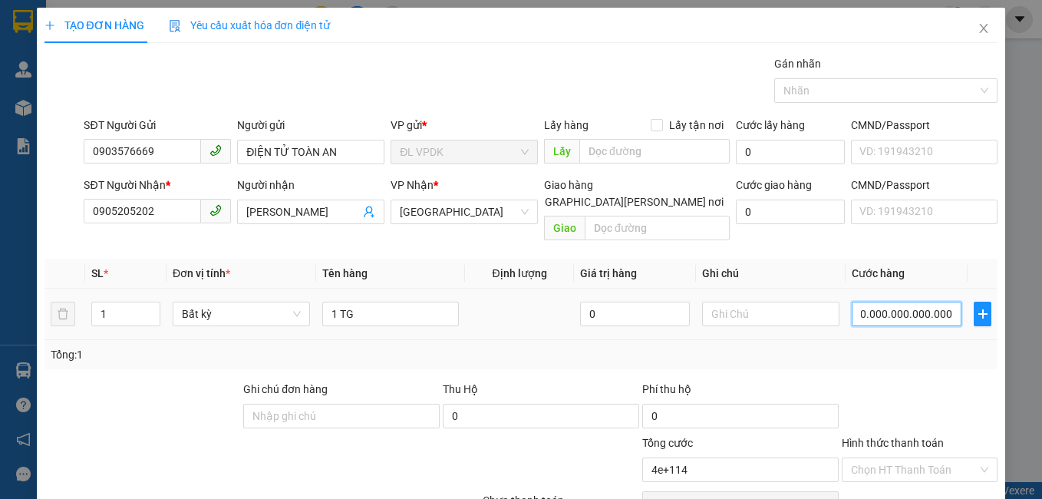
type input "40.000.000.000.000.000.000.000.000.000"
type input "4e+28"
drag, startPoint x: 942, startPoint y: 296, endPoint x: 762, endPoint y: 279, distance: 180.4
click at [762, 289] on tr "1 Bất kỳ 1 TG 0 000.000.000.040.000.000.000.000.000.000.000.000.000" at bounding box center [522, 314] width 954 height 51
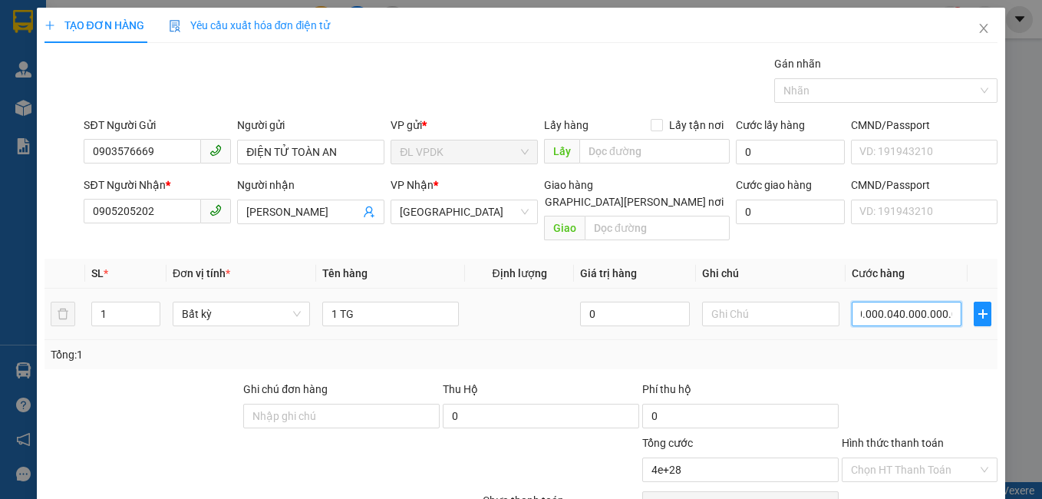
type input "00.000.000.000.400.000.000.000.000.000.000.000.000.000"
type input "4e+29"
type input "000.000.000.004.000.000.000.000.000.000.000.000.000.000"
type input "4e+30"
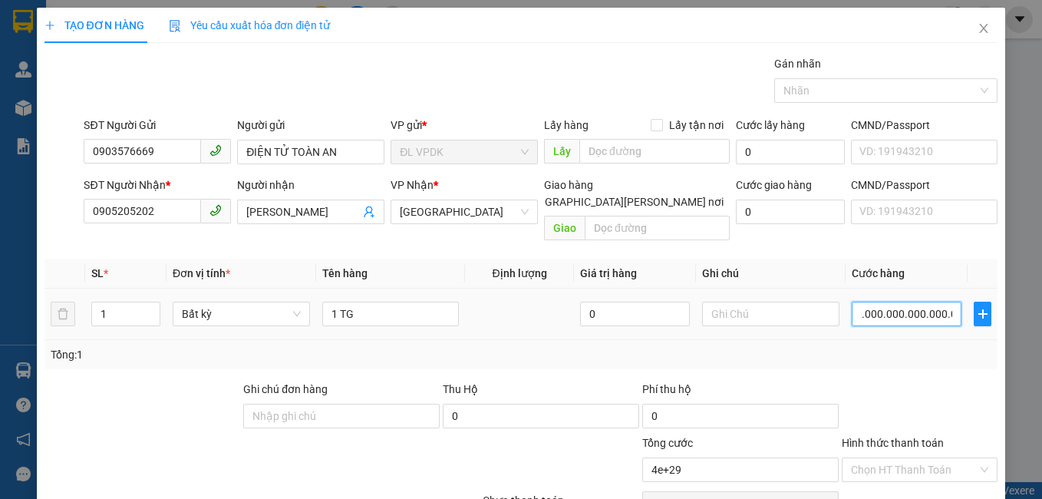
type input "4e+30"
type input "0.000.000.000.040.000.000.000.000.000.000.000.000.000.000"
type input "4e+31"
type input "000.000.000.004.000.000.000.000.000.000.000.000.000.000.000.000"
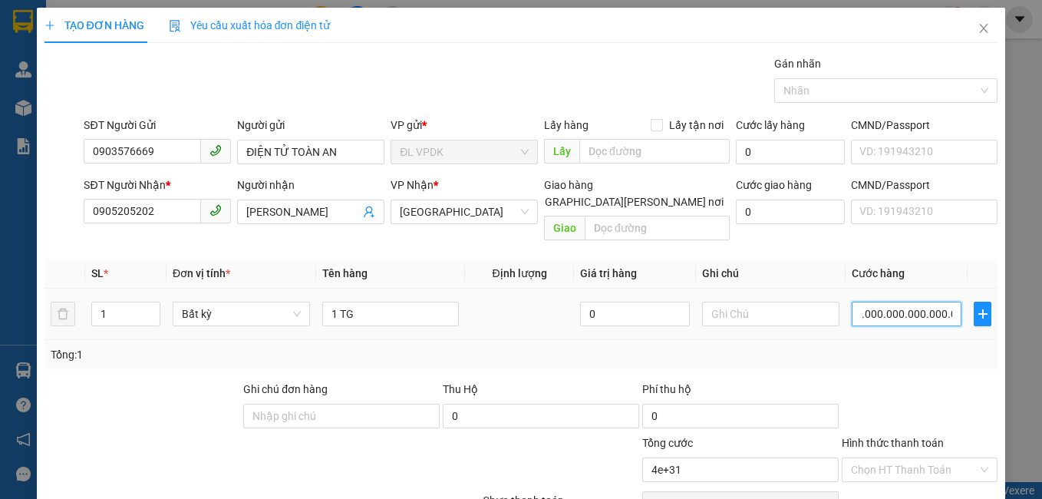
type input "4e+36"
type input "0.000.000.000.040.000.000.000.000.000.000.000.000.000.000.000.000"
type input "4e+37"
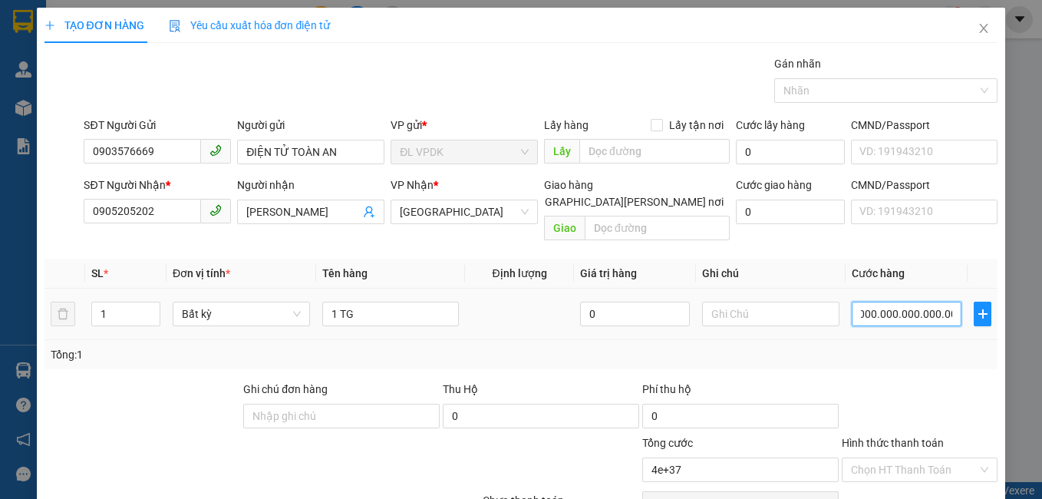
type input "00.000.000.000.400.000.000.000.000.000.000.000.000.000.000.000.000"
type input "4e+38"
type input "000.000.000.004.000.000.000.000.000.000.000.000.000.000.000.000.000"
type input "4e+39"
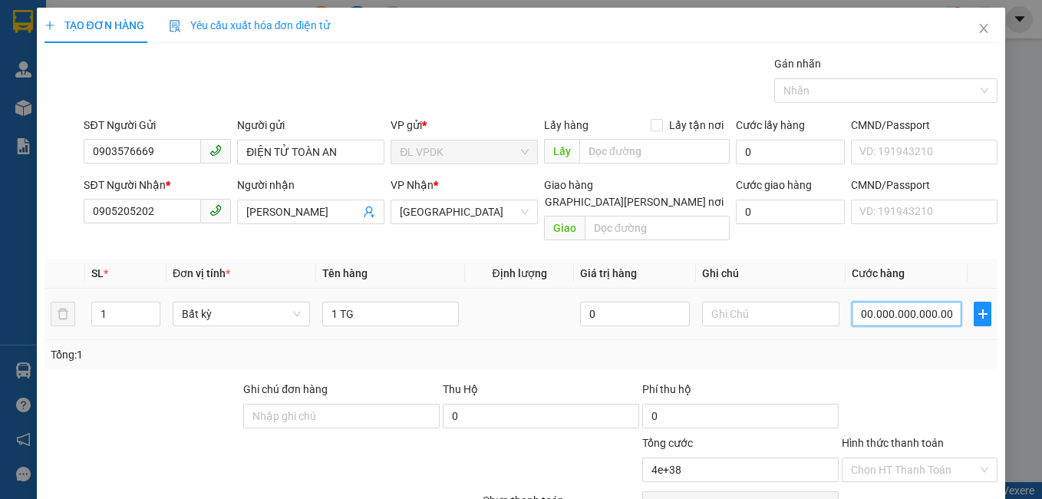
type input "4e+39"
type input "00.000.000.000.400.000.000.000.000.000.000.000.000.000.000.000.000.000"
type input "4e+41"
type input "0.000.000.000.040.000.000.000.000.000.000.000.000.000.000.000.000.000.000"
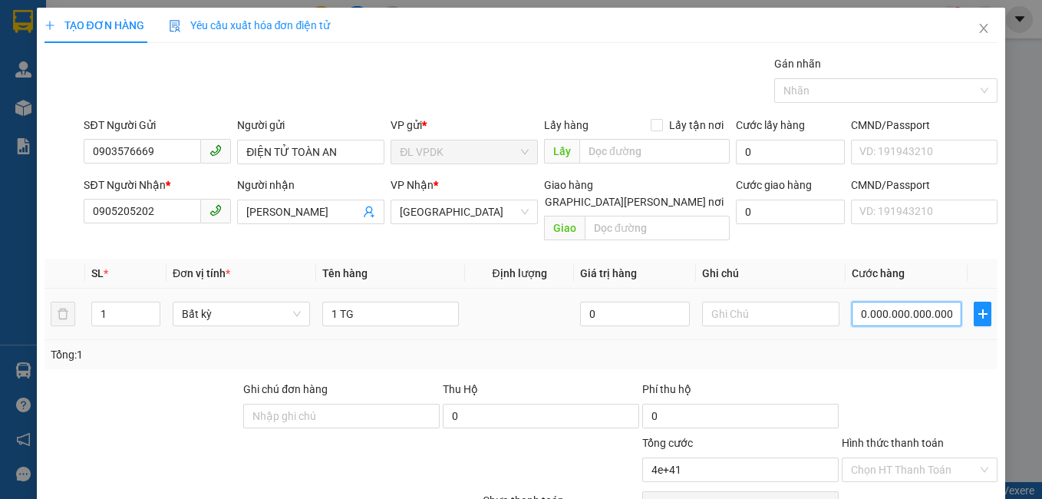
type input "4e+43"
drag, startPoint x: 945, startPoint y: 292, endPoint x: 787, endPoint y: 285, distance: 157.5
click at [787, 289] on tr "1 Bất kỳ 1 TG 0 0.000.000.000.040.000.000.000.000.000.000.000.000.000.000.000.0…" at bounding box center [522, 314] width 954 height 51
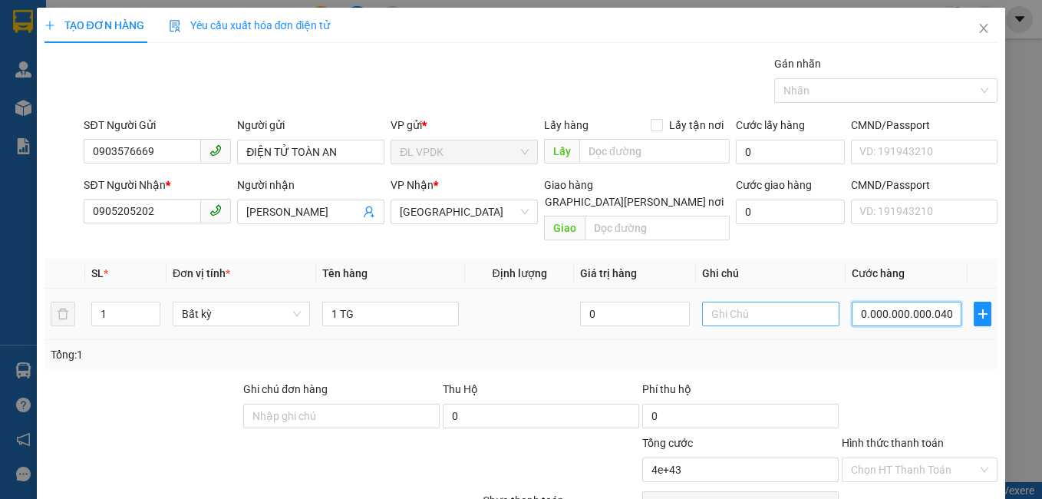
type input "4"
type input "40"
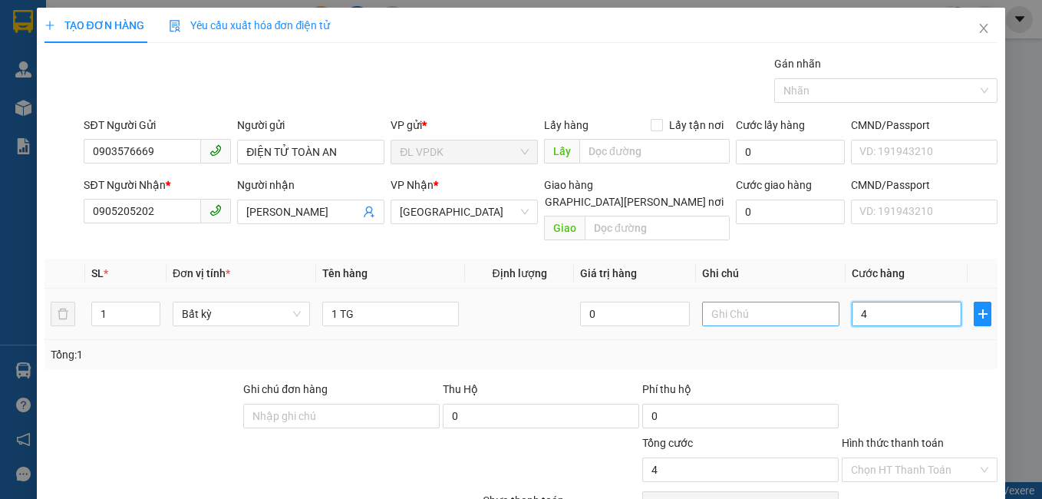
type input "40"
type input "40.000"
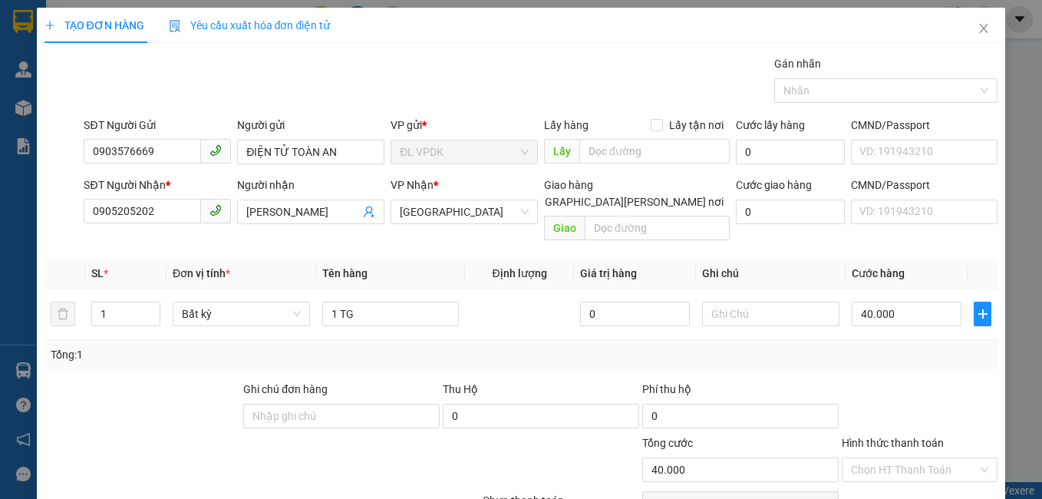
click at [873, 346] on div "Tổng: 1" at bounding box center [522, 354] width 942 height 17
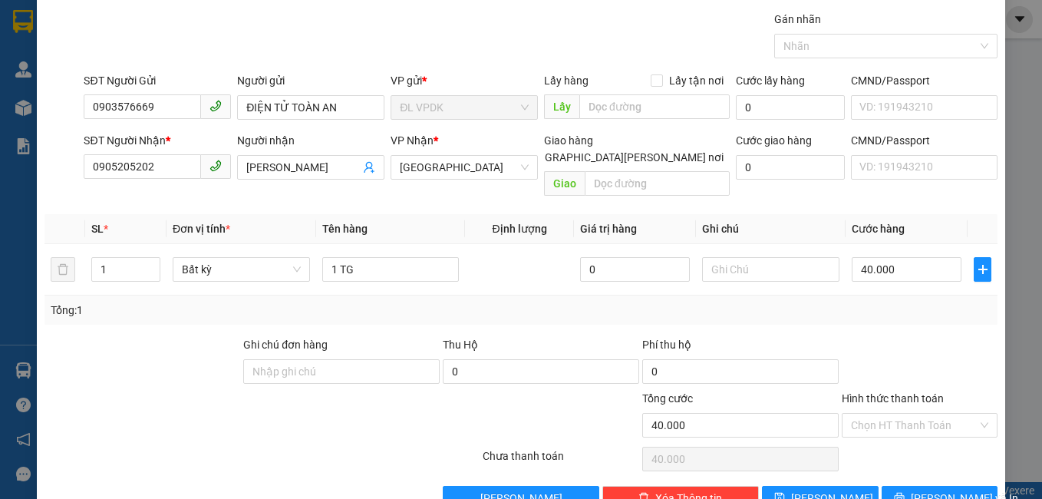
scroll to position [69, 0]
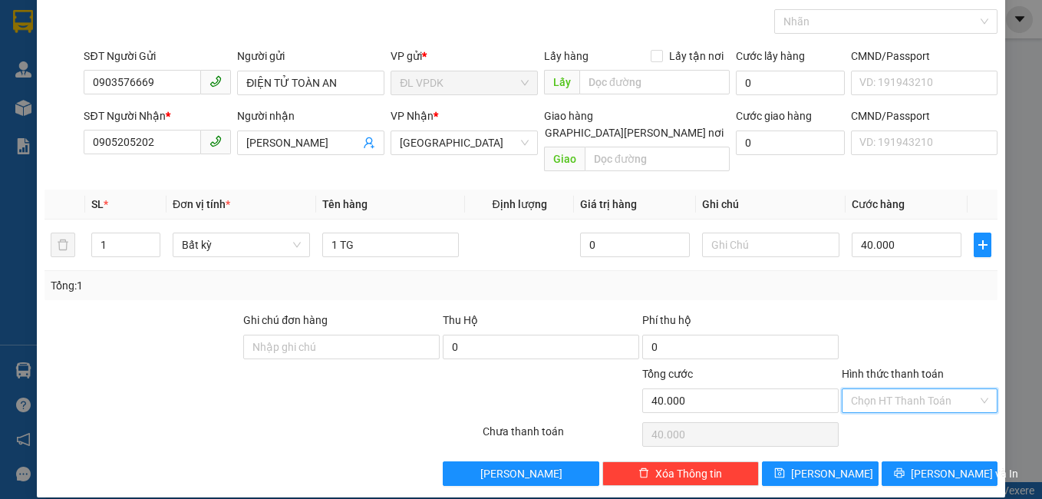
click at [892, 389] on input "Hình thức thanh toán" at bounding box center [914, 400] width 127 height 23
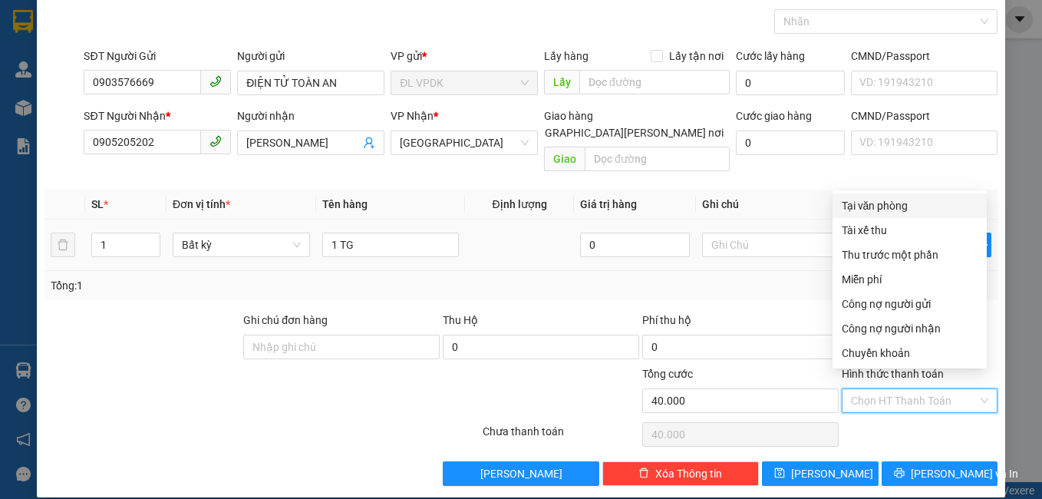
drag, startPoint x: 854, startPoint y: 206, endPoint x: 859, endPoint y: 217, distance: 12.4
click at [855, 206] on div "Tại văn phòng" at bounding box center [910, 205] width 136 height 17
type input "0"
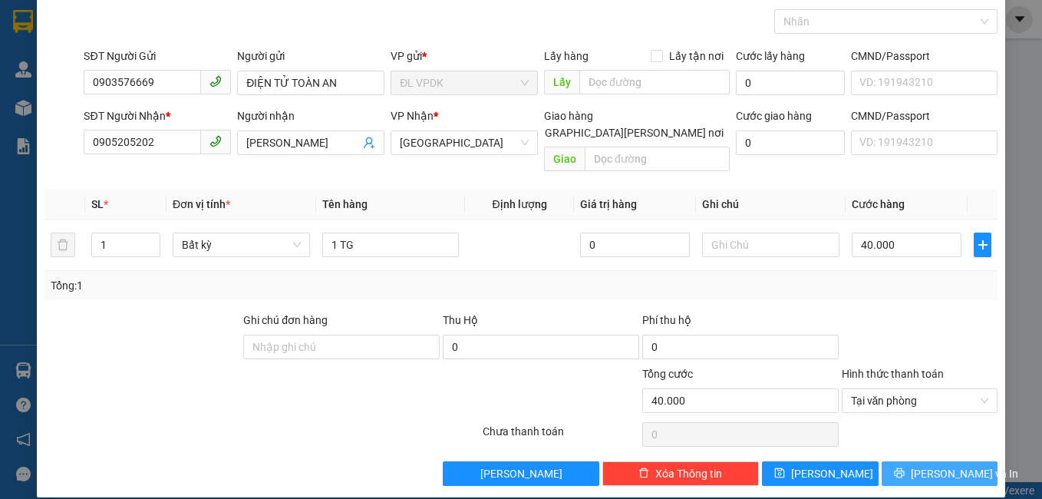
click at [902, 468] on icon "printer" at bounding box center [899, 473] width 10 height 10
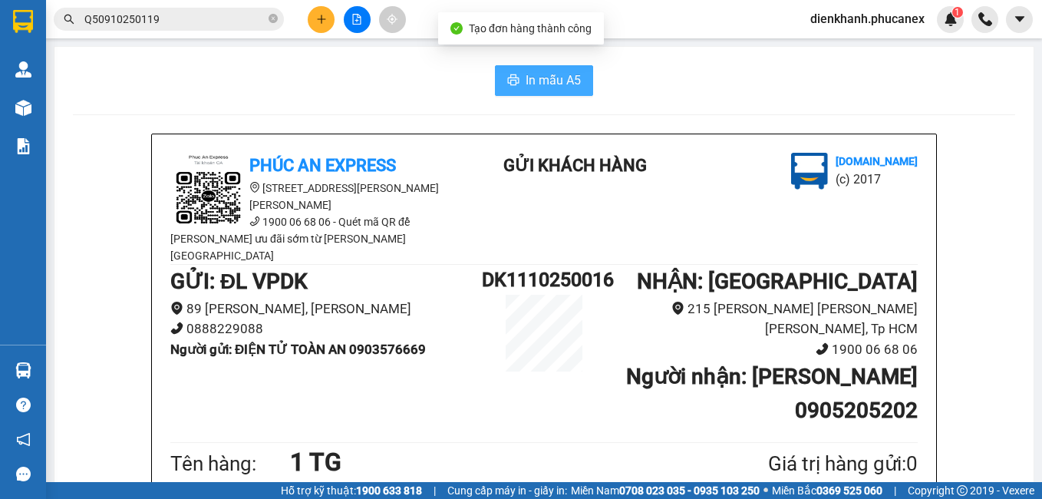
click at [495, 75] on button "In mẫu A5" at bounding box center [544, 80] width 98 height 31
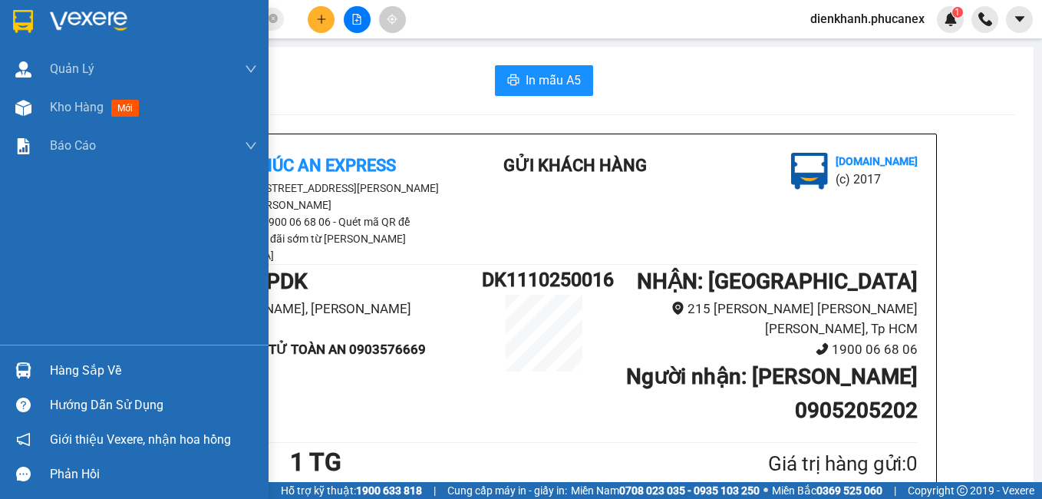
click at [30, 15] on img at bounding box center [23, 21] width 20 height 23
